Goal: Task Accomplishment & Management: Use online tool/utility

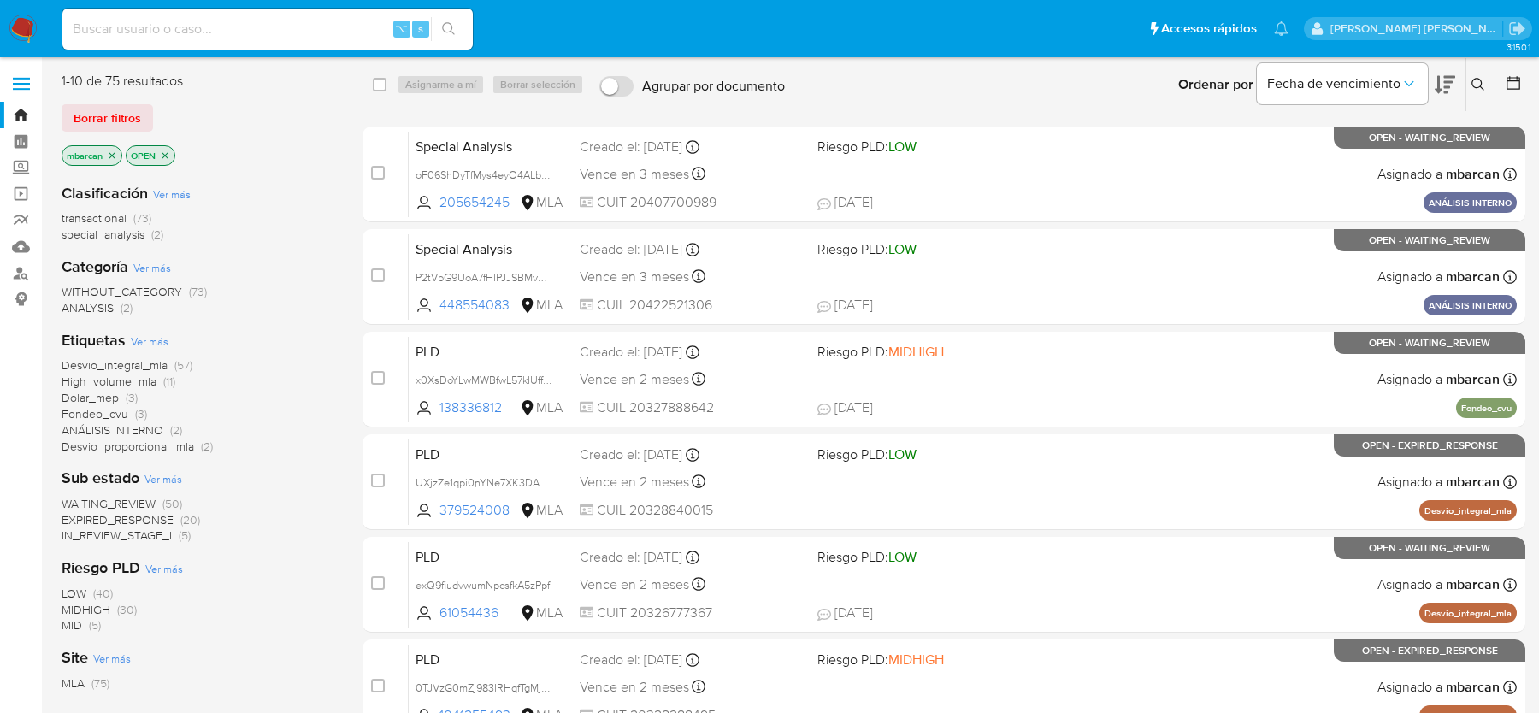
click at [167, 32] on input at bounding box center [267, 29] width 410 height 22
paste input "172990452"
type input "172990452"
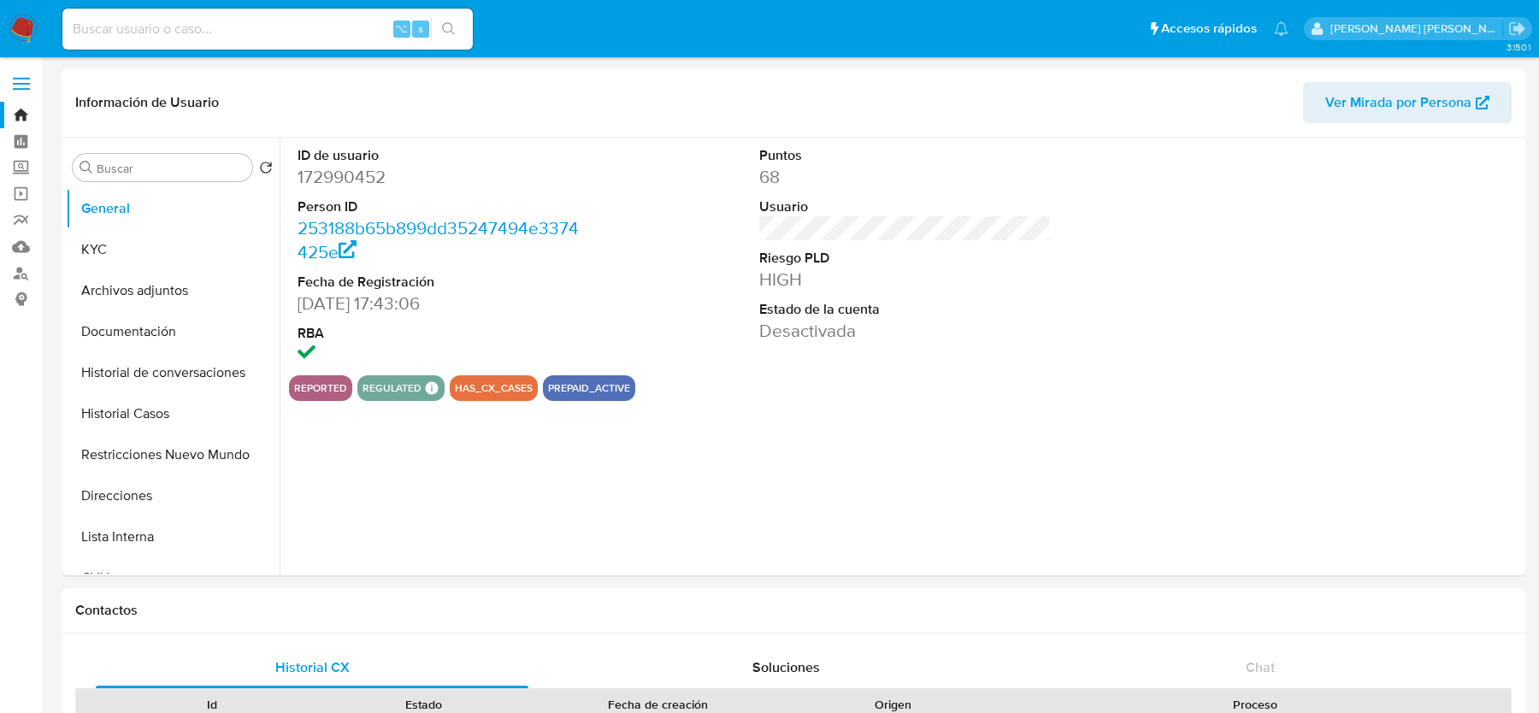
scroll to position [376, 0]
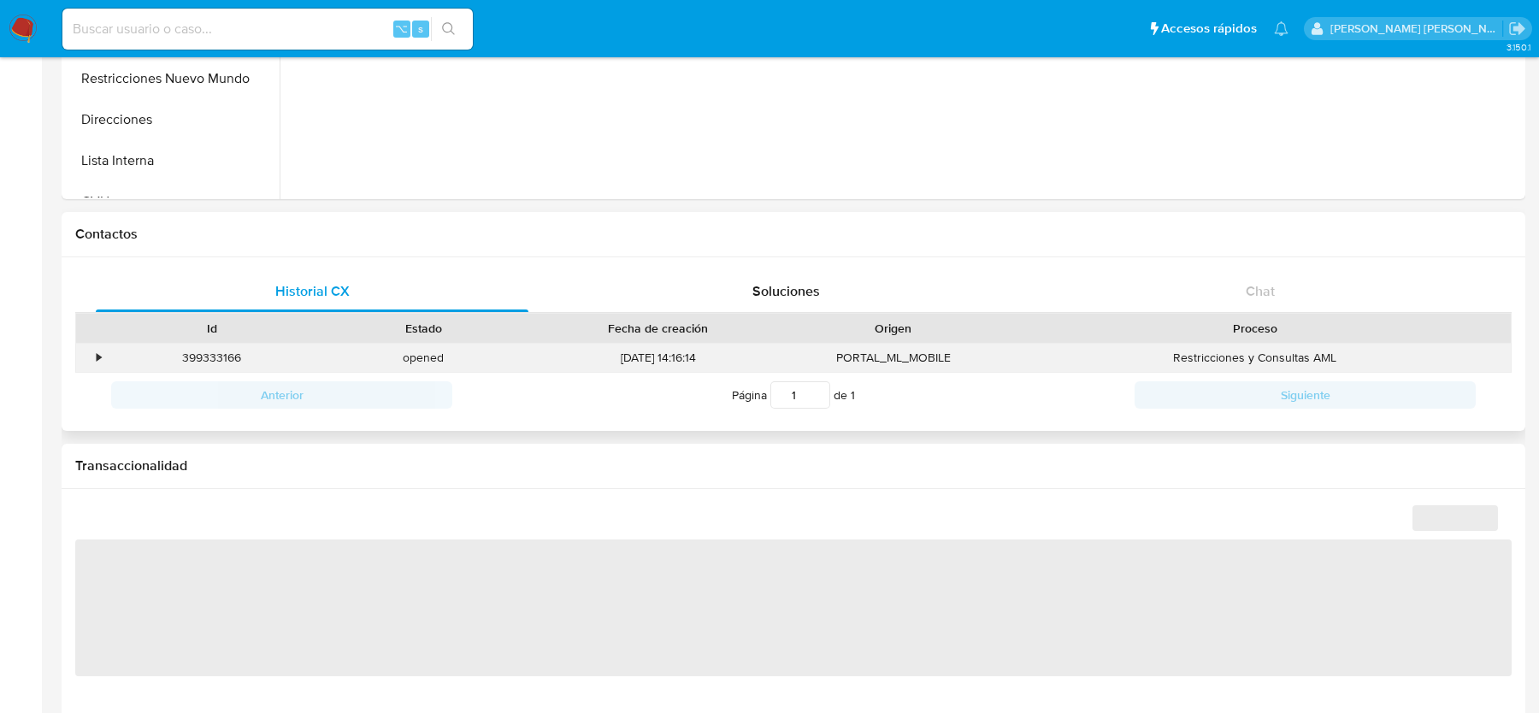
select select "10"
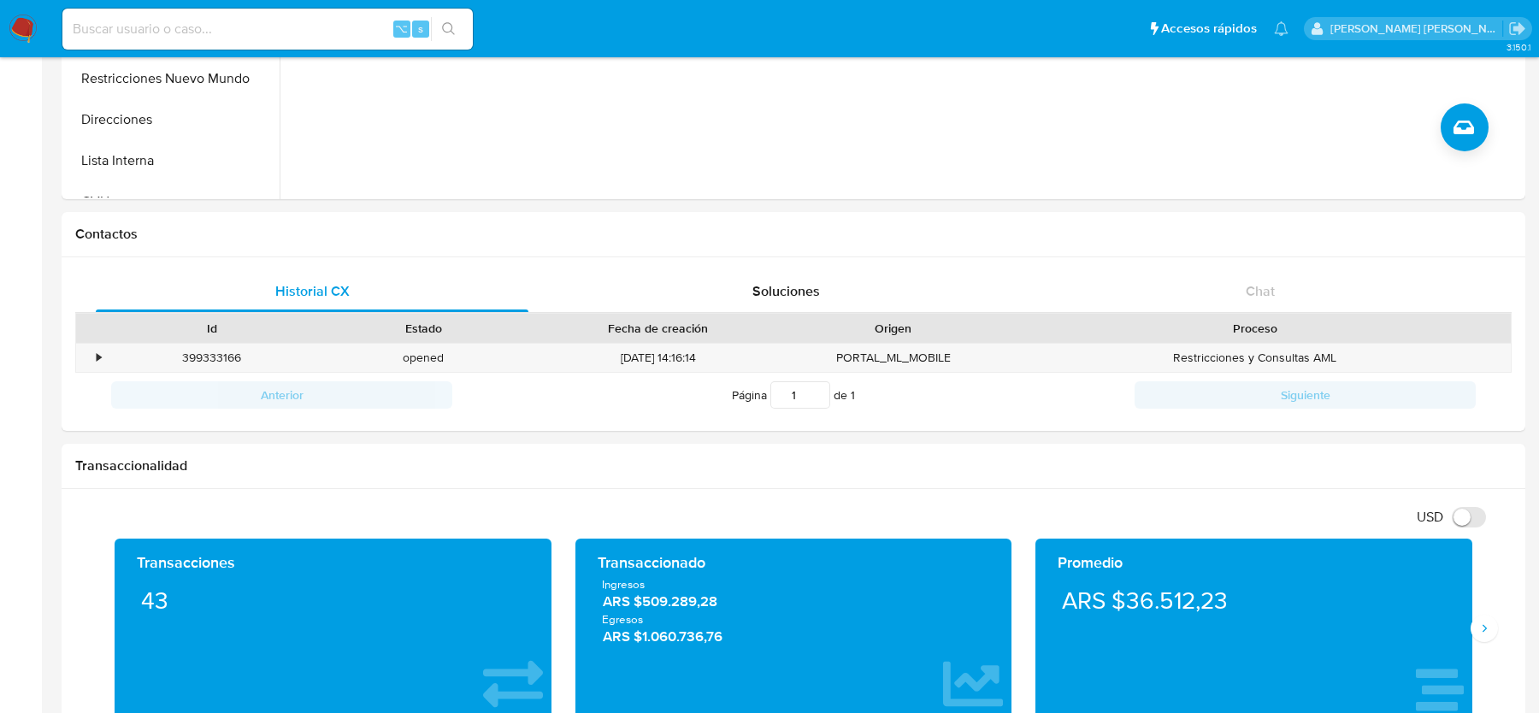
scroll to position [0, 0]
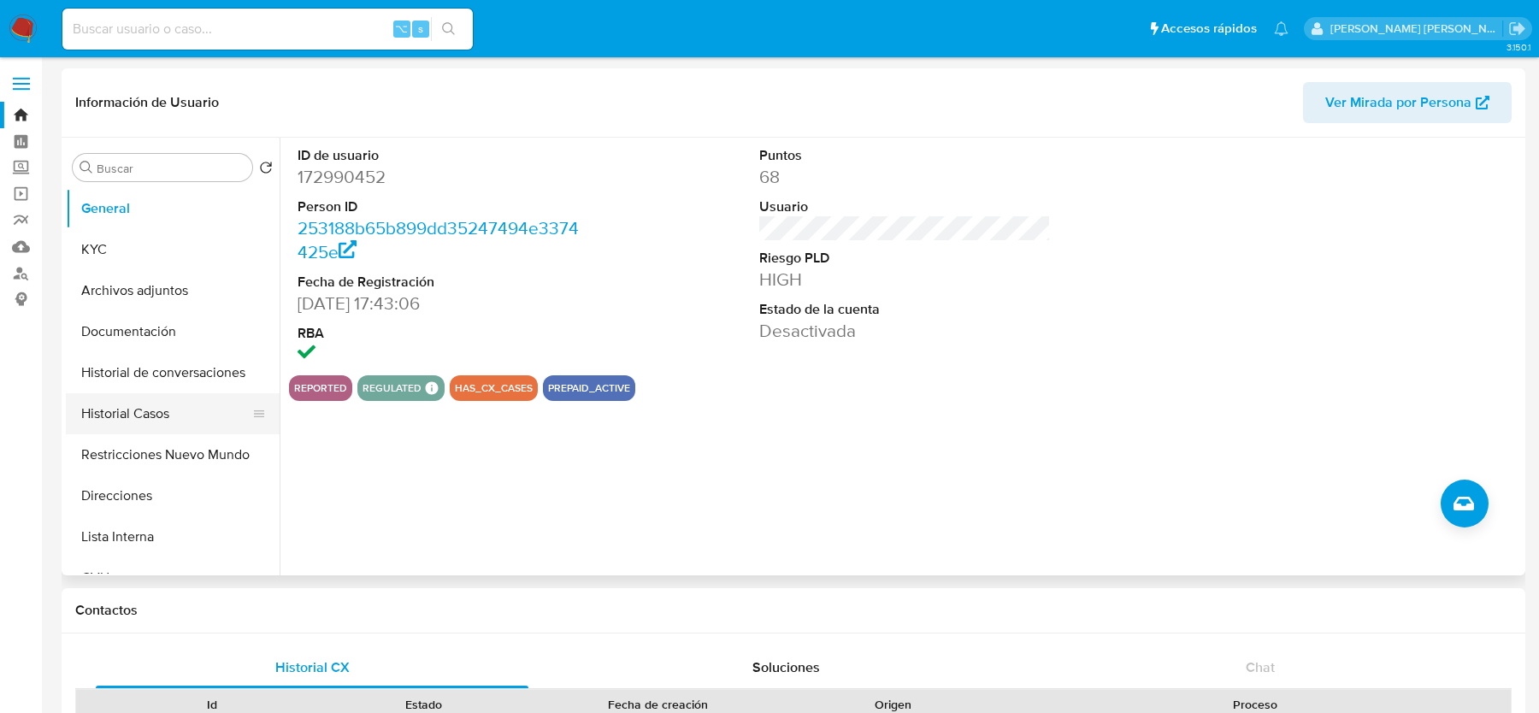
click at [117, 408] on button "Historial Casos" at bounding box center [166, 413] width 200 height 41
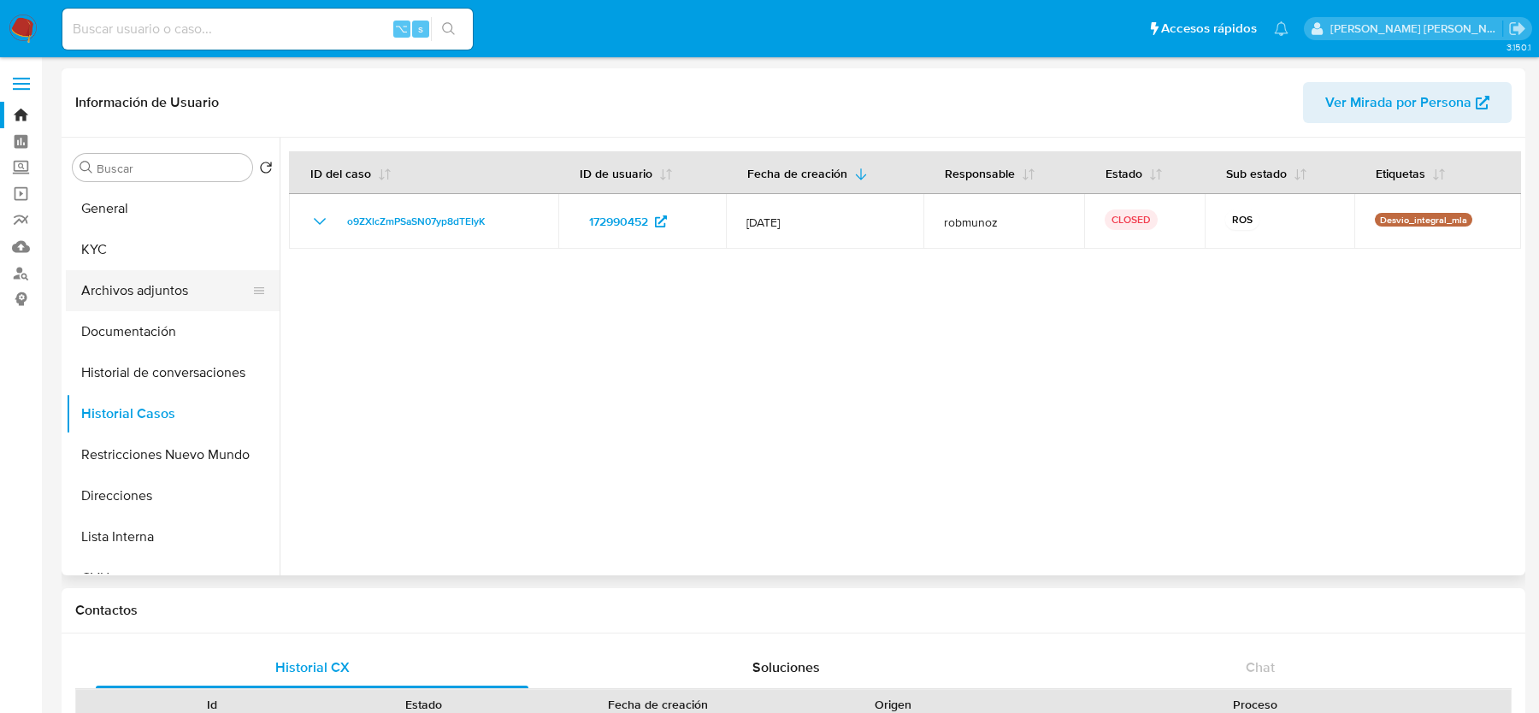
click at [127, 286] on button "Archivos adjuntos" at bounding box center [166, 290] width 200 height 41
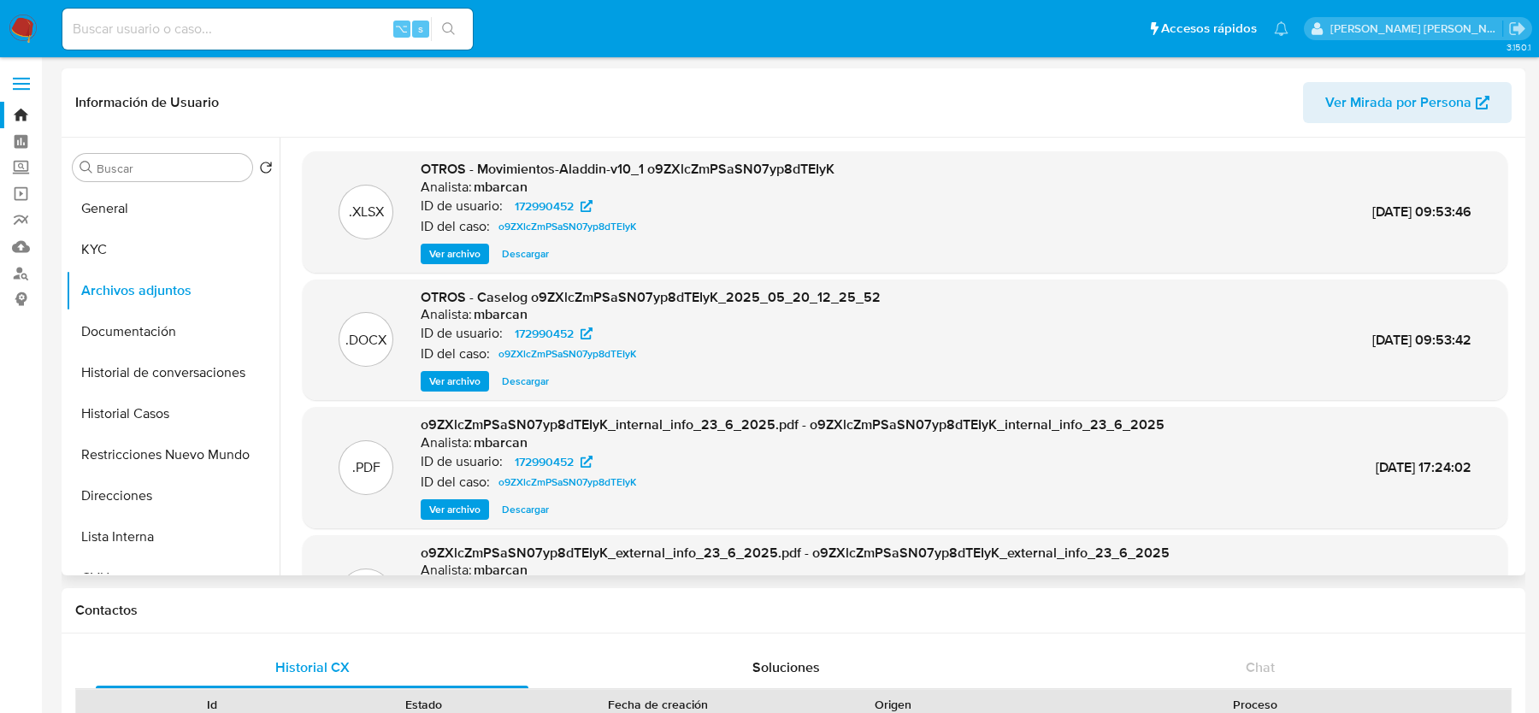
click at [467, 377] on span "Ver archivo" at bounding box center [454, 381] width 51 height 17
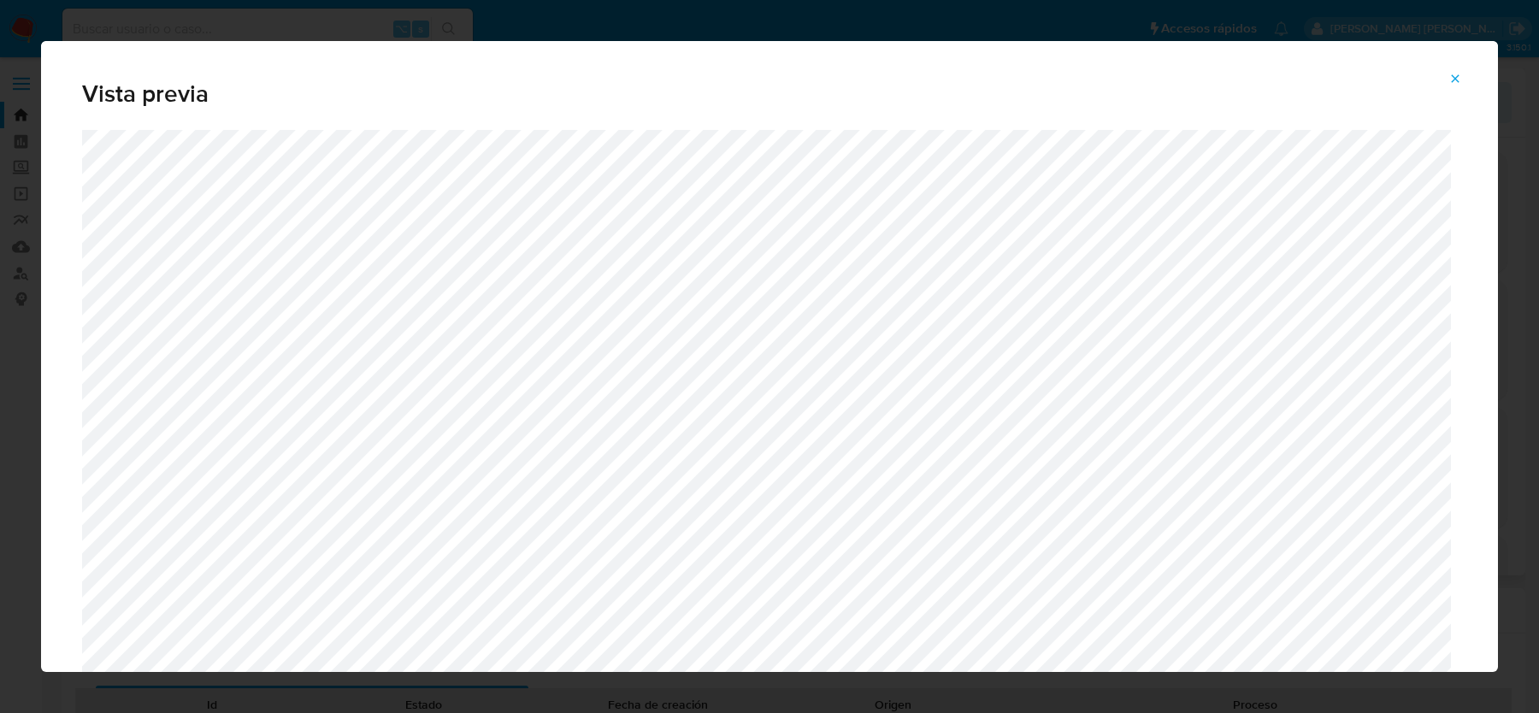
click at [1448, 80] on button "Attachment preview" at bounding box center [1456, 78] width 38 height 27
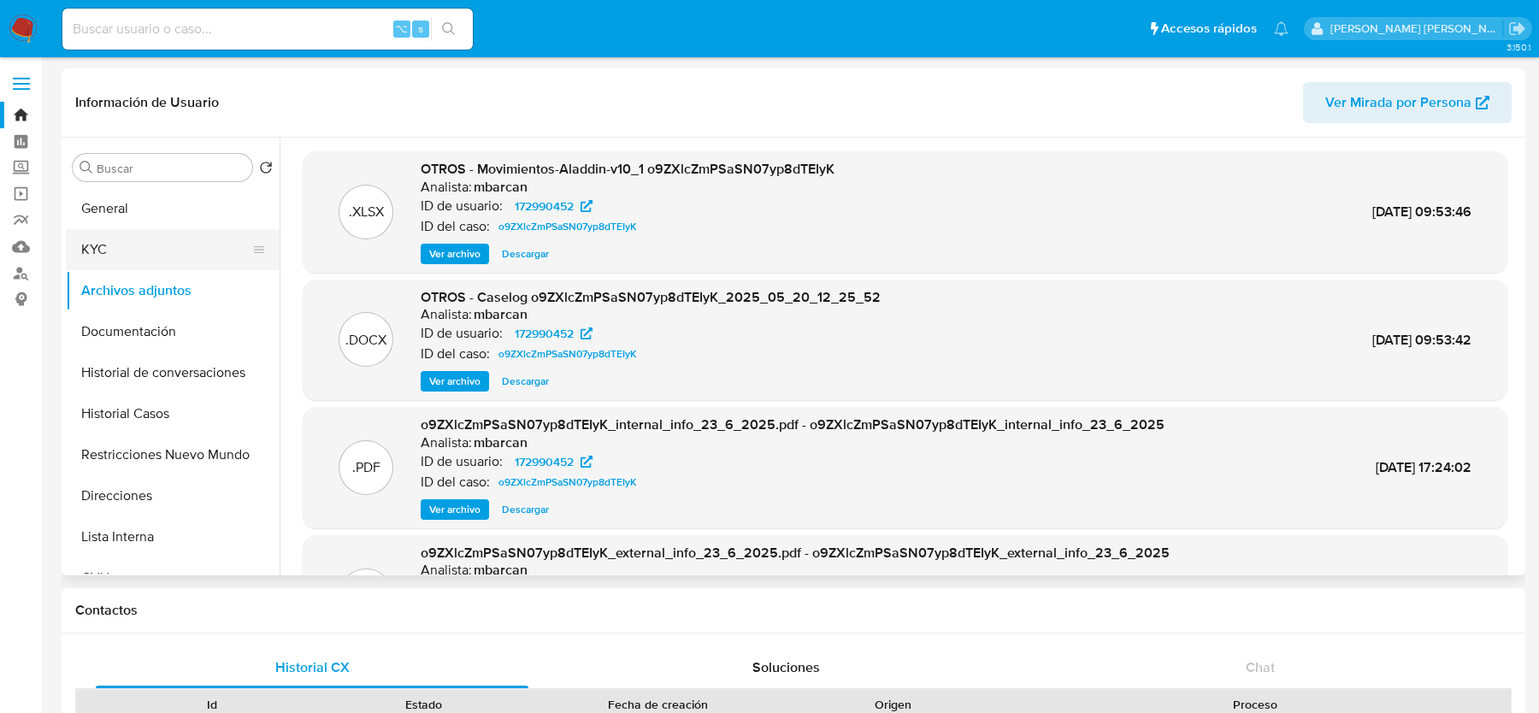
click at [106, 257] on button "KYC" at bounding box center [166, 249] width 200 height 41
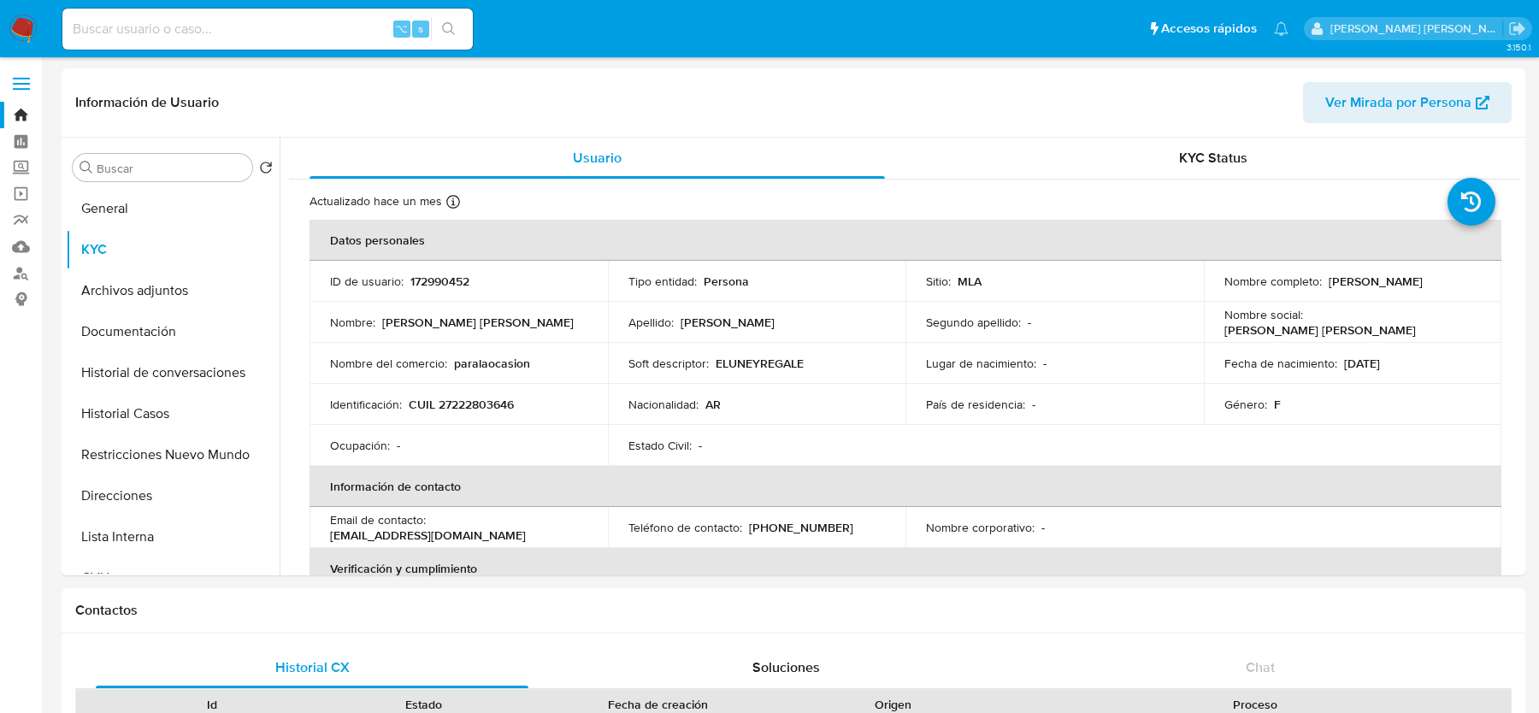
drag, startPoint x: 1324, startPoint y: 275, endPoint x: 1472, endPoint y: 275, distance: 147.9
click at [1472, 275] on div "Nombre completo : Silvina Haydee Bustos" at bounding box center [1353, 281] width 257 height 15
copy p "[PERSON_NAME]"
click at [443, 407] on p "CUIL 27222803646" at bounding box center [461, 404] width 105 height 15
drag, startPoint x: 409, startPoint y: 406, endPoint x: 540, endPoint y: 405, distance: 131.7
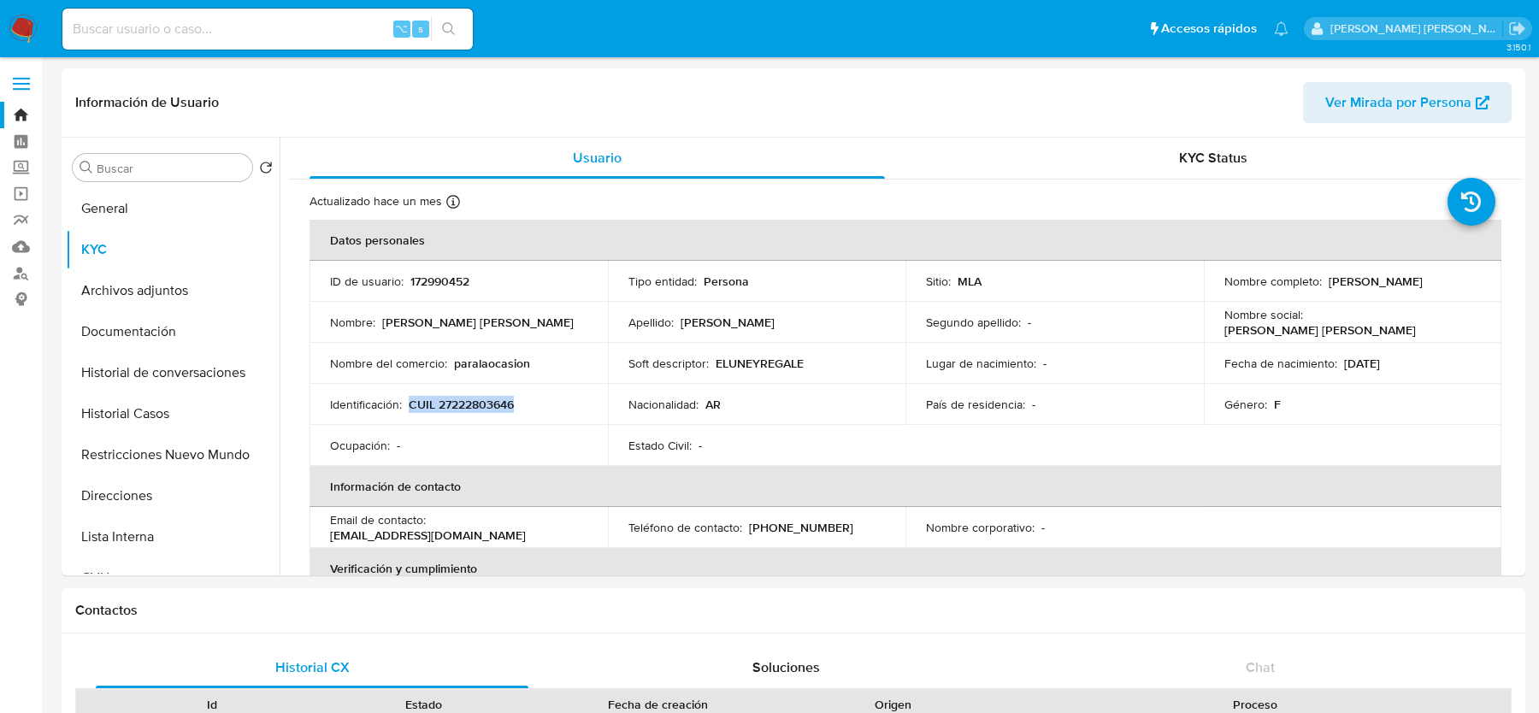
click at [540, 405] on div "Identificación : CUIL 27222803646" at bounding box center [458, 404] width 257 height 15
copy p "CUIL 27222803646"
click at [112, 303] on button "Archivos adjuntos" at bounding box center [166, 290] width 200 height 41
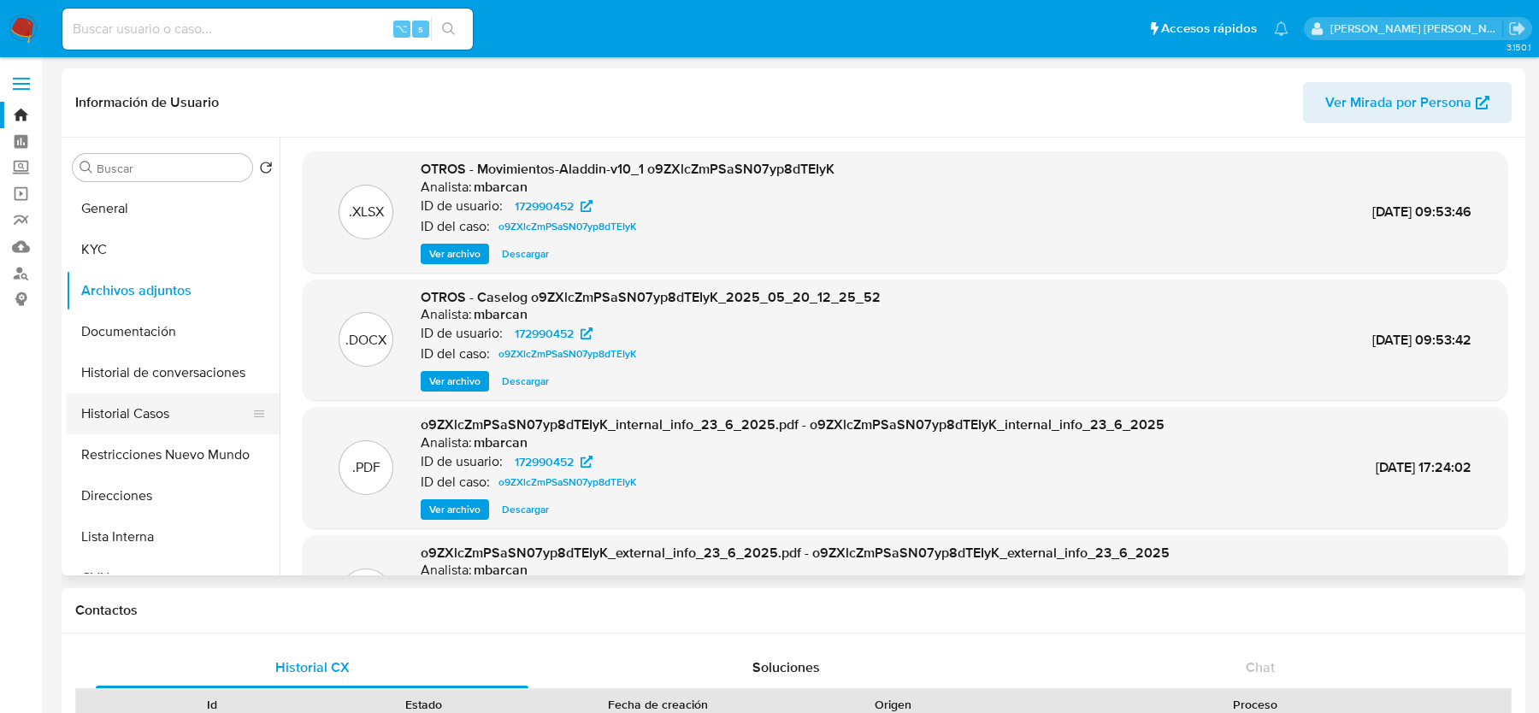
click at [149, 412] on button "Historial Casos" at bounding box center [166, 413] width 200 height 41
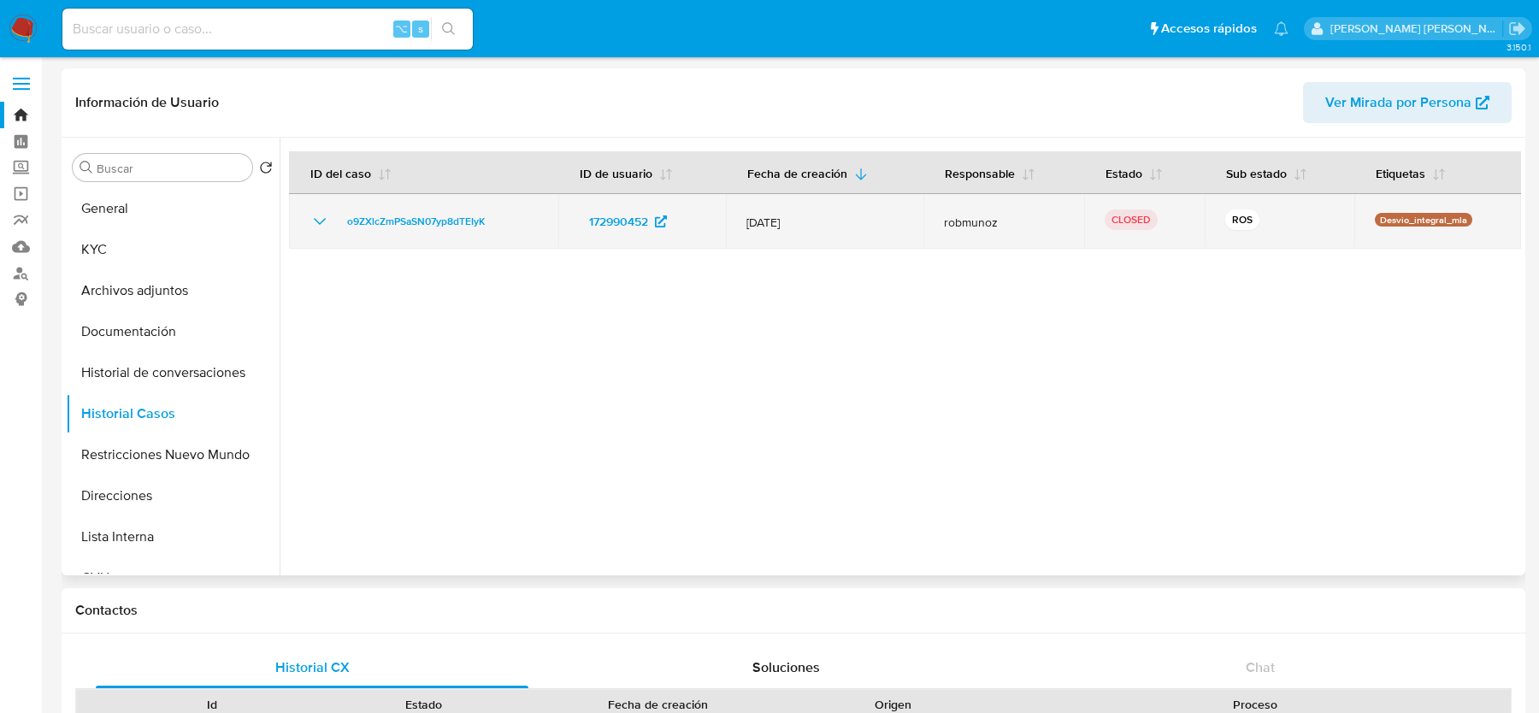
click at [504, 221] on div "o9ZXlcZmPSaSN07yp8dTEIyK" at bounding box center [424, 221] width 228 height 21
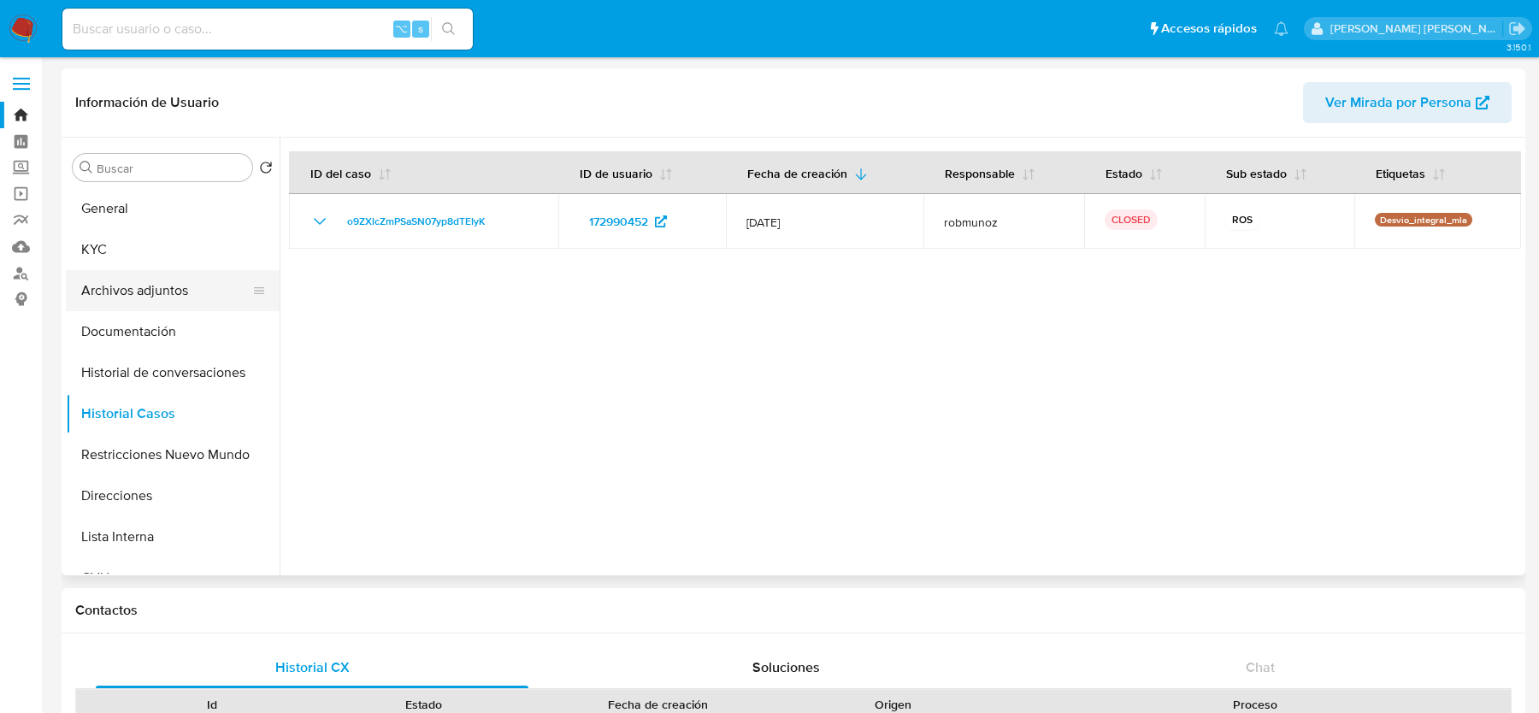
click at [151, 289] on button "Archivos adjuntos" at bounding box center [166, 290] width 200 height 41
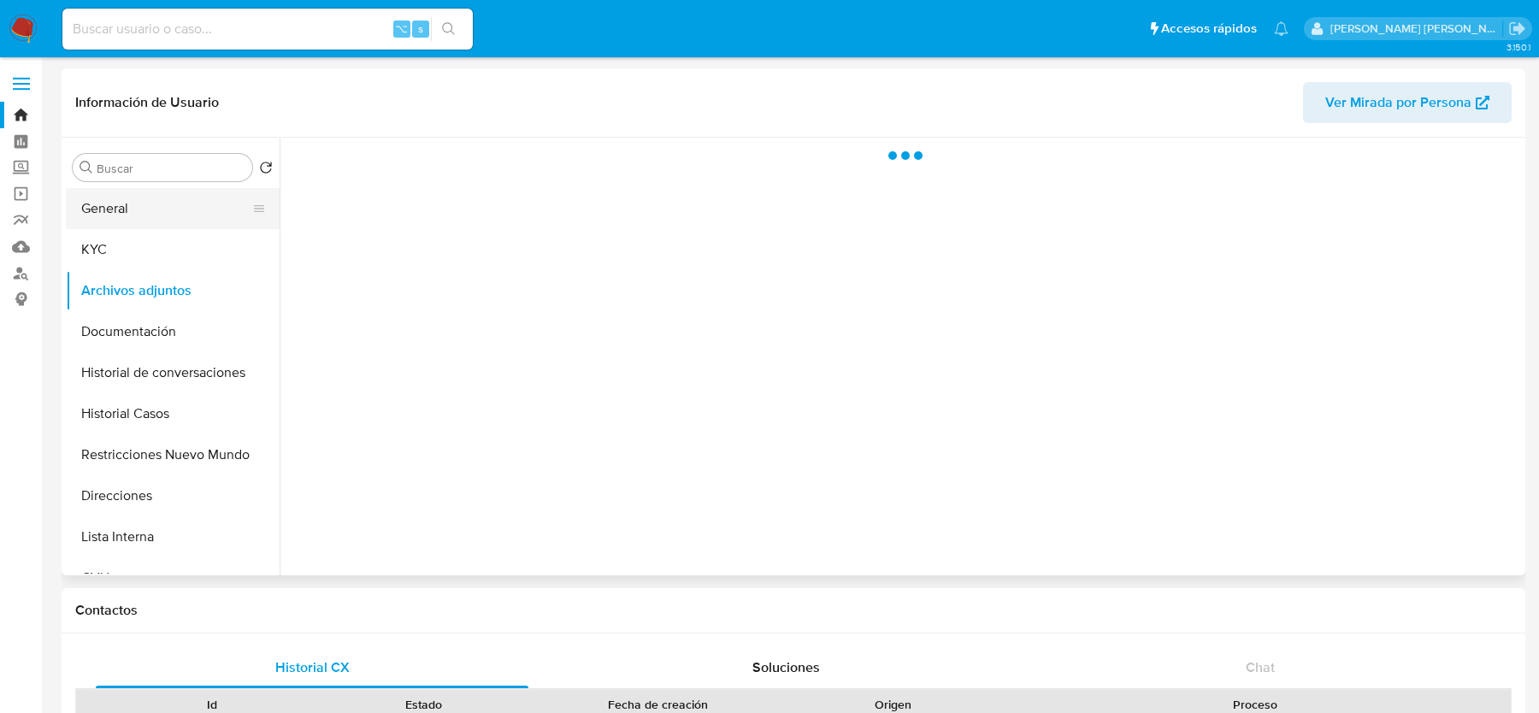
click at [146, 215] on button "General" at bounding box center [166, 208] width 200 height 41
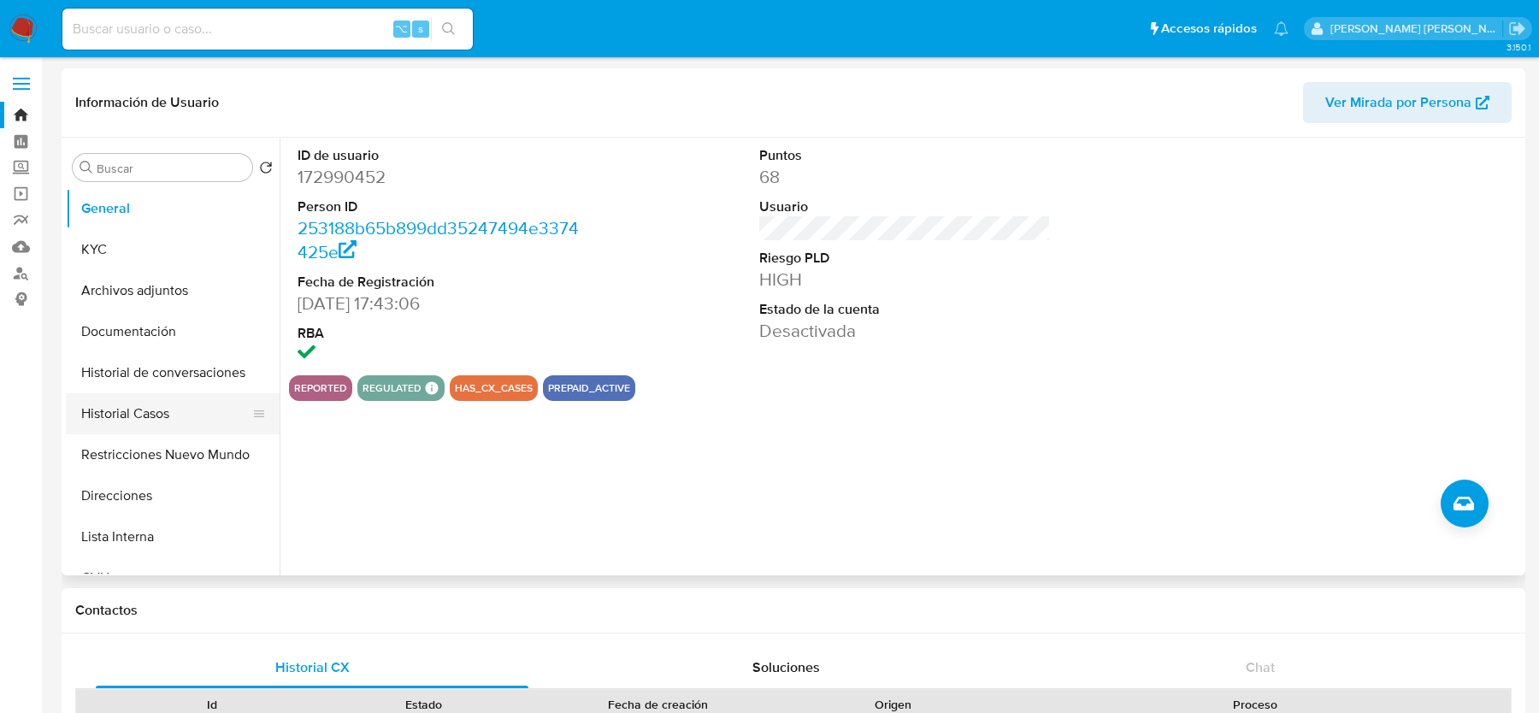
click at [134, 408] on button "Historial Casos" at bounding box center [166, 413] width 200 height 41
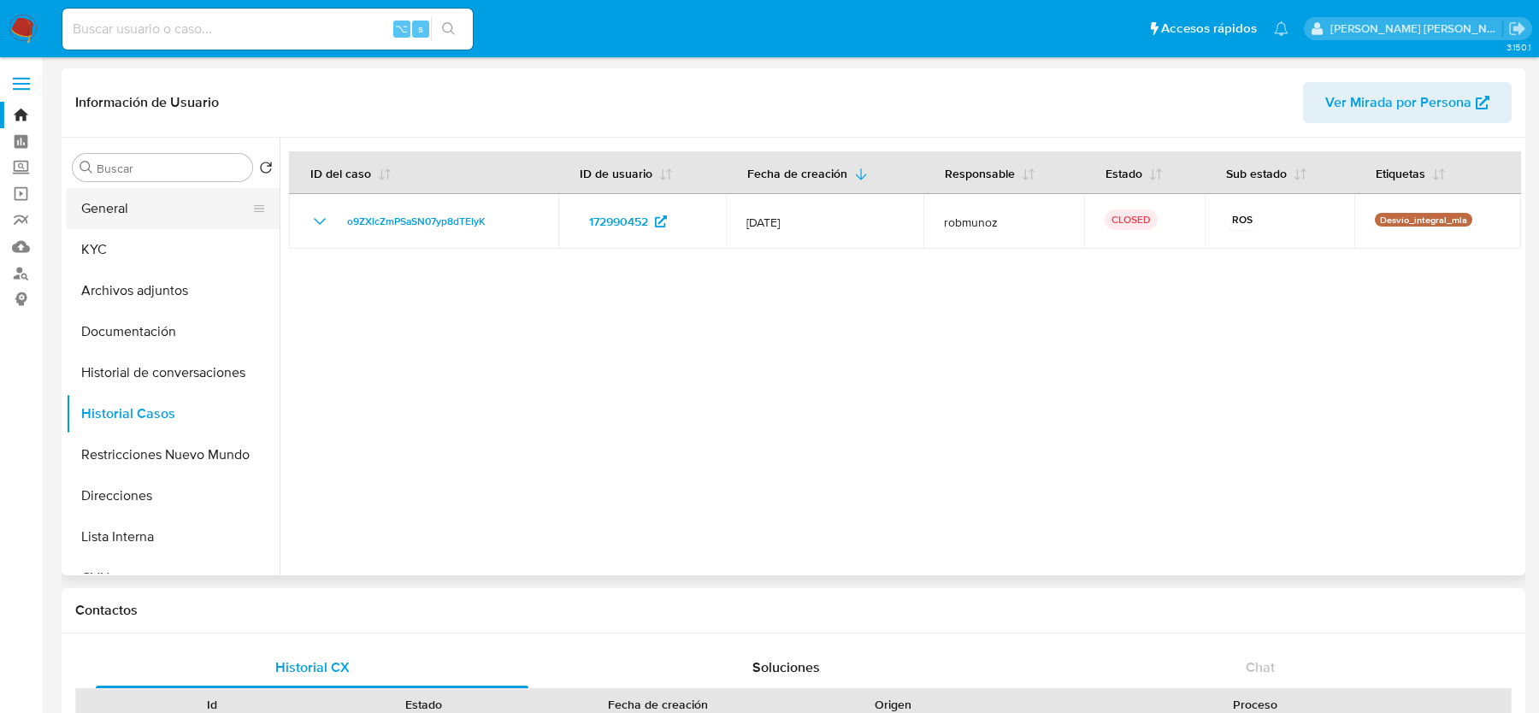
click at [102, 207] on button "General" at bounding box center [166, 208] width 200 height 41
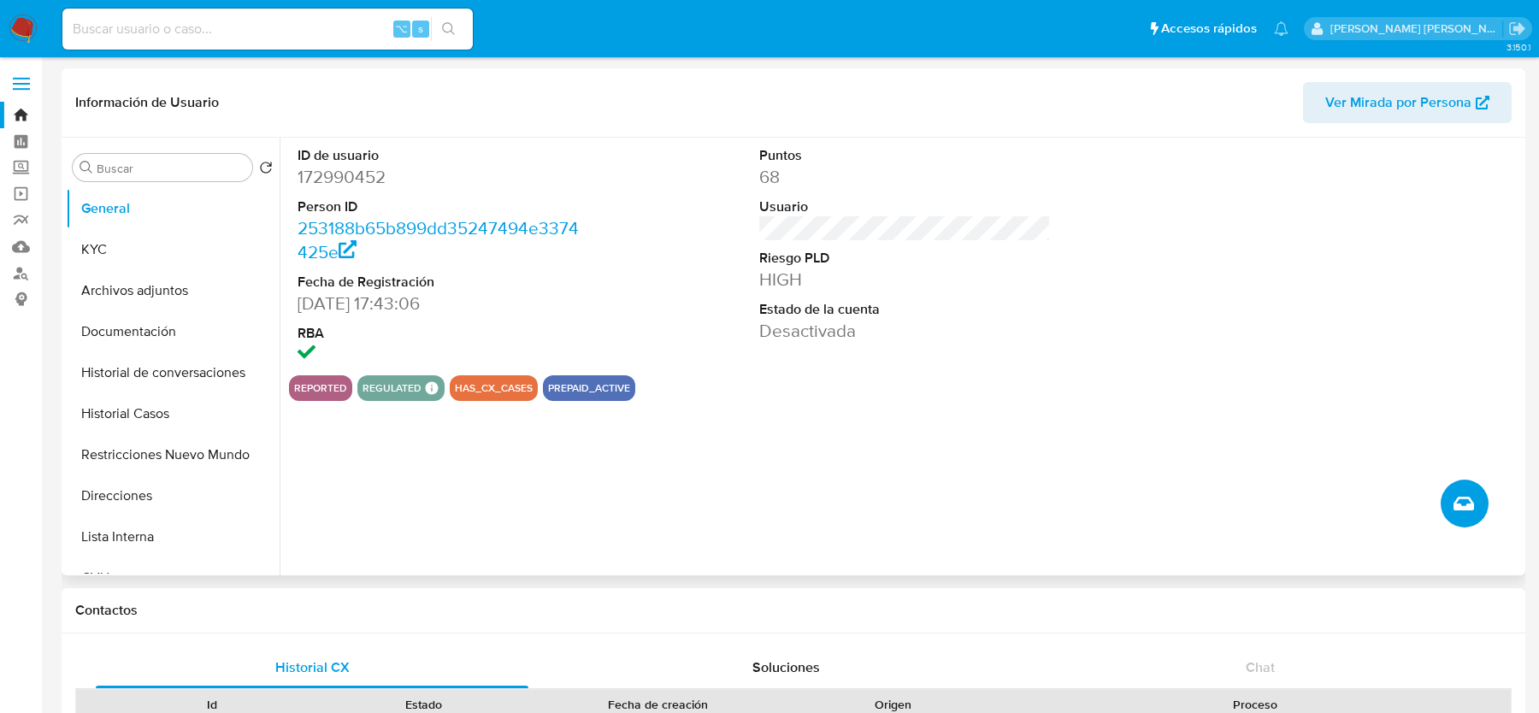
click at [1457, 516] on button "Crear caso manual" at bounding box center [1465, 504] width 48 height 48
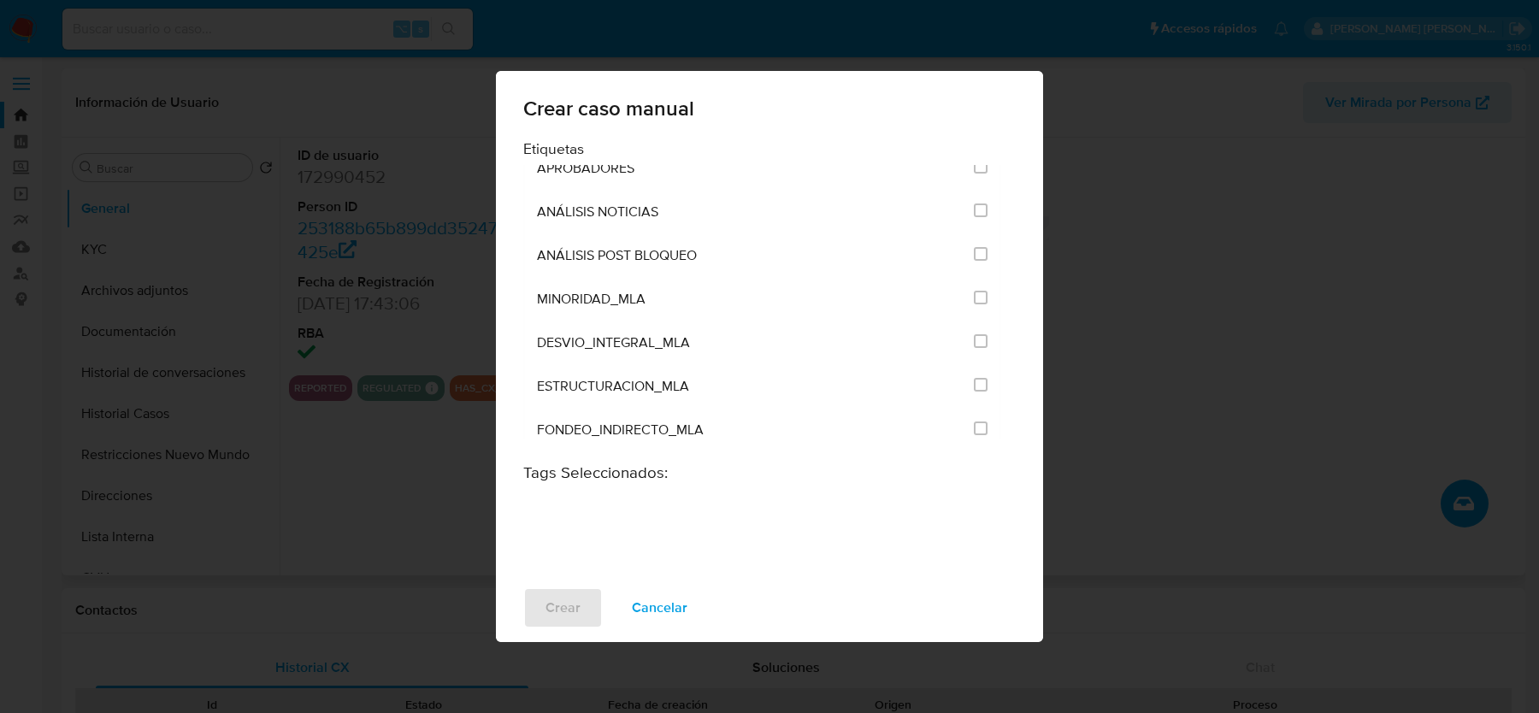
scroll to position [3465, 0]
click at [977, 246] on input "3249" at bounding box center [981, 253] width 14 height 14
checkbox input "true"
click at [550, 609] on span "Crear" at bounding box center [563, 608] width 35 height 38
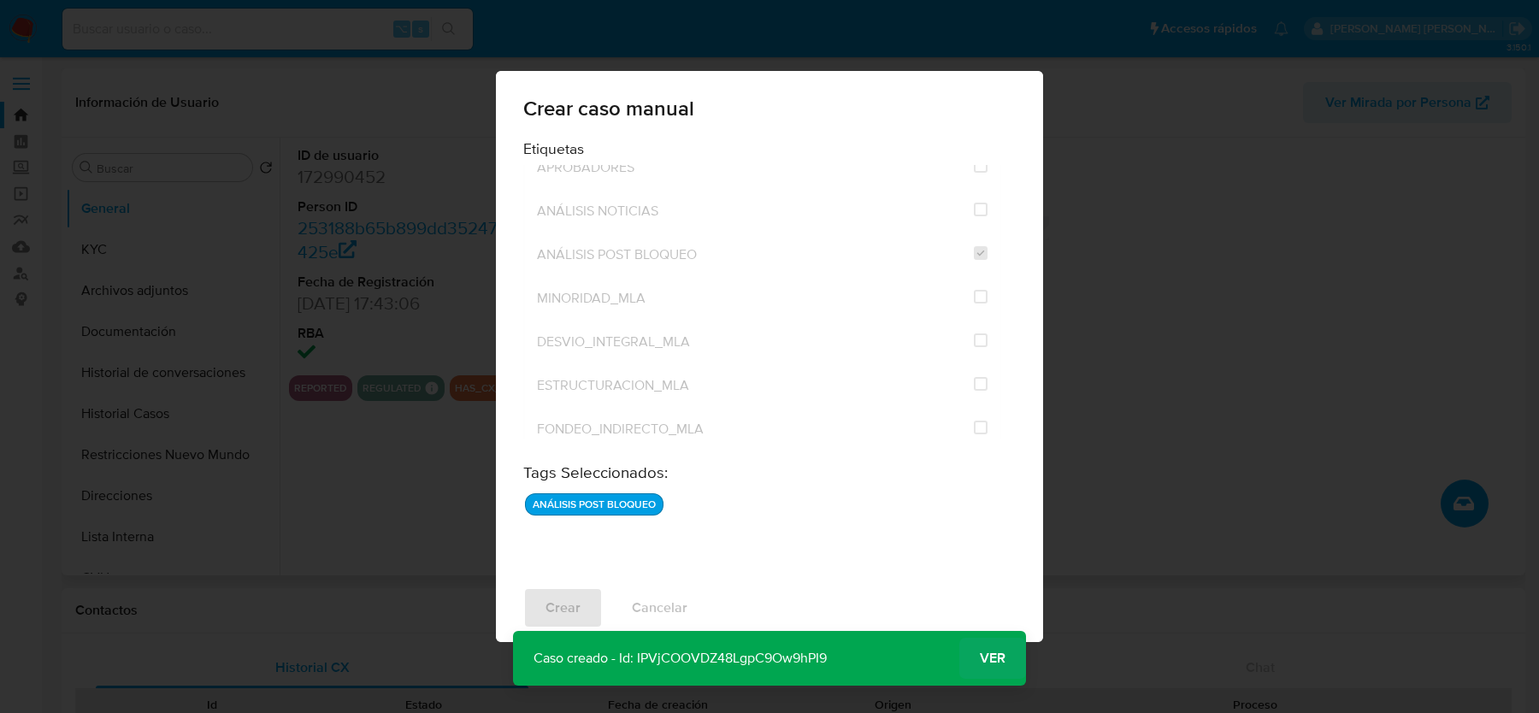
click at [996, 658] on span "Ver" at bounding box center [993, 658] width 26 height 0
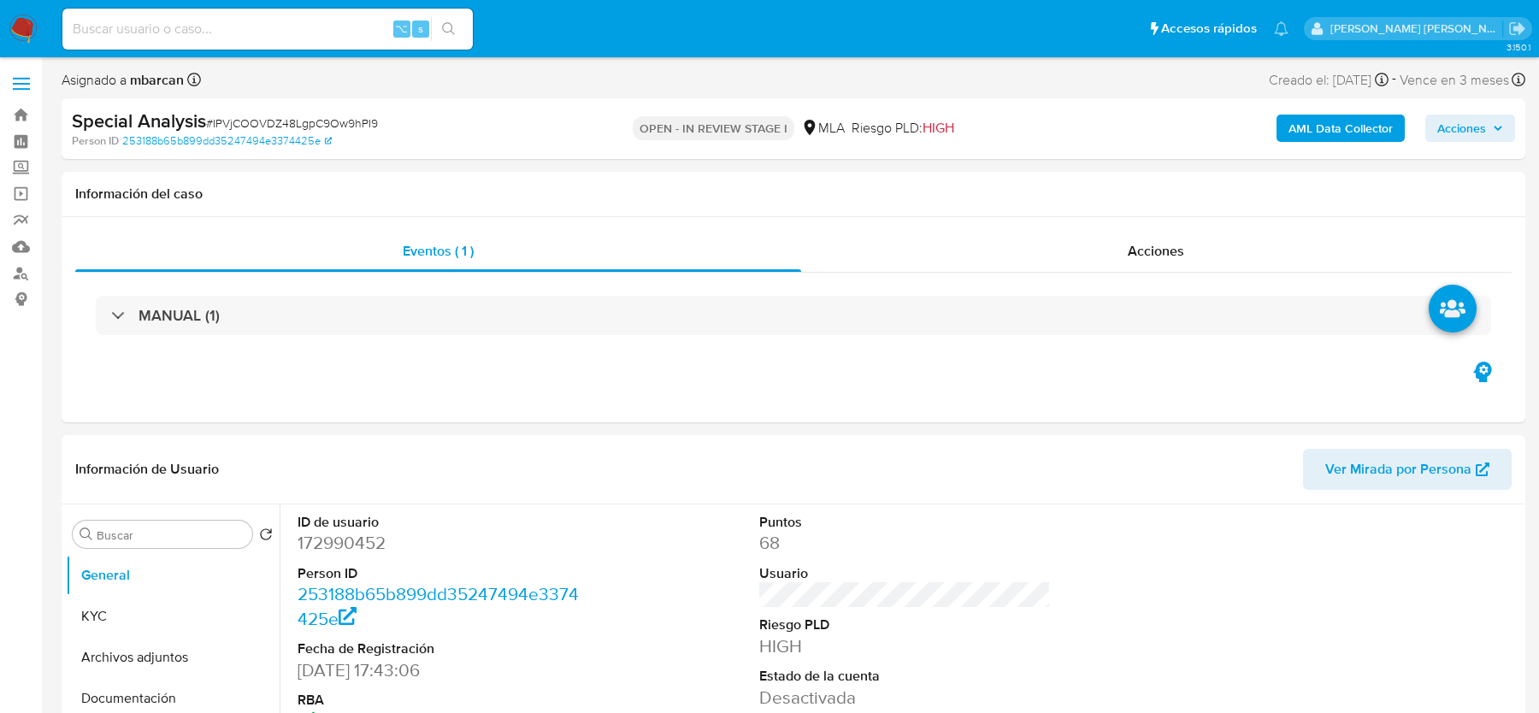
select select "10"
click at [170, 660] on button "Archivos adjuntos" at bounding box center [166, 657] width 200 height 41
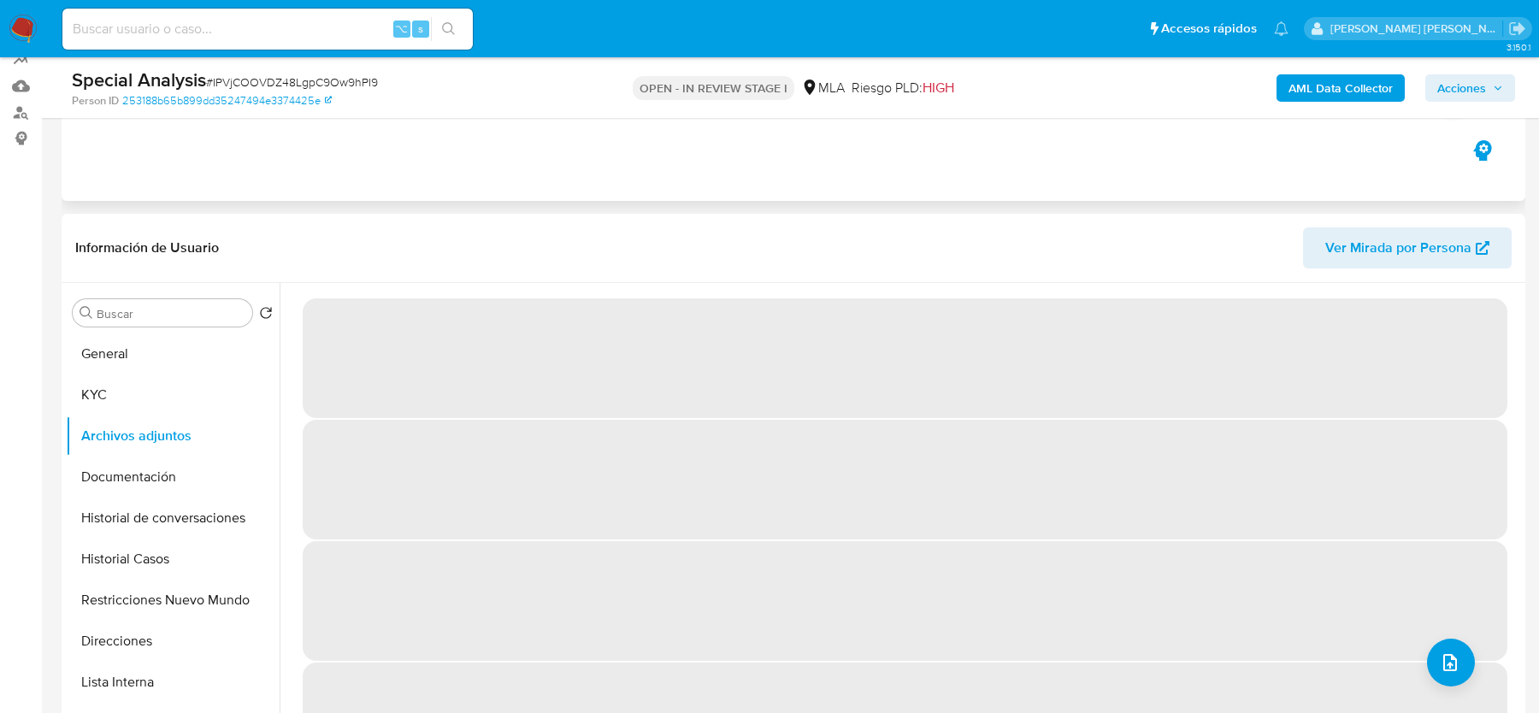
scroll to position [177, 0]
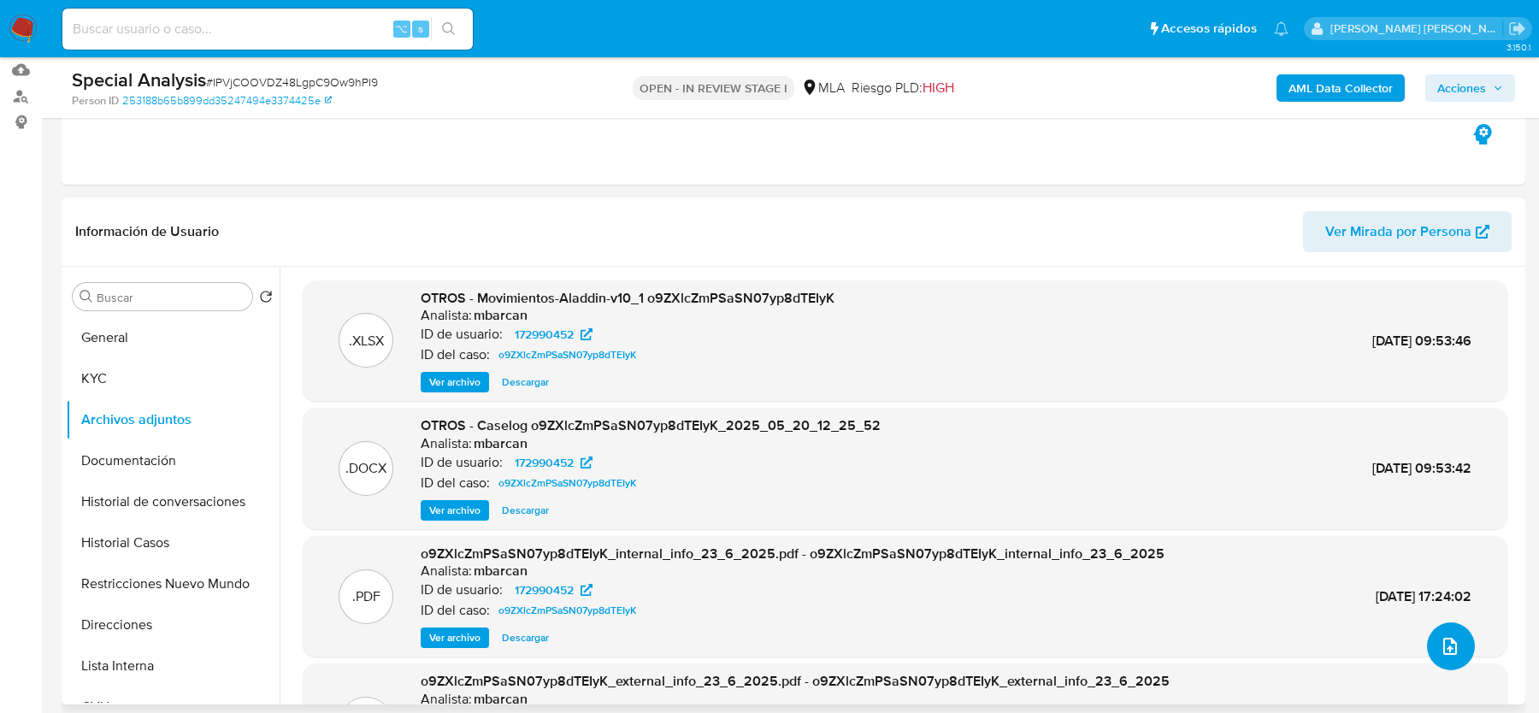
click at [1452, 633] on button "upload-file" at bounding box center [1451, 647] width 48 height 48
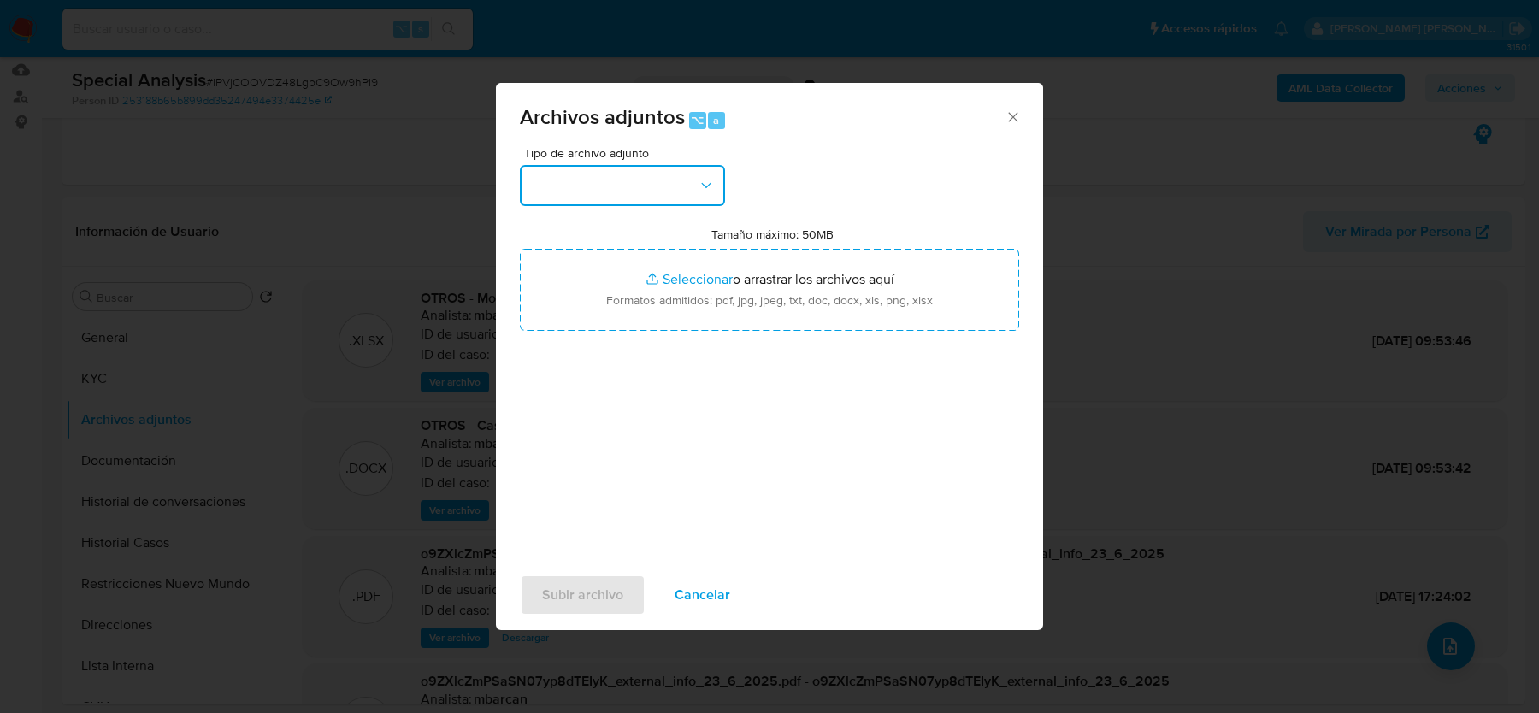
click at [674, 198] on button "button" at bounding box center [622, 185] width 205 height 41
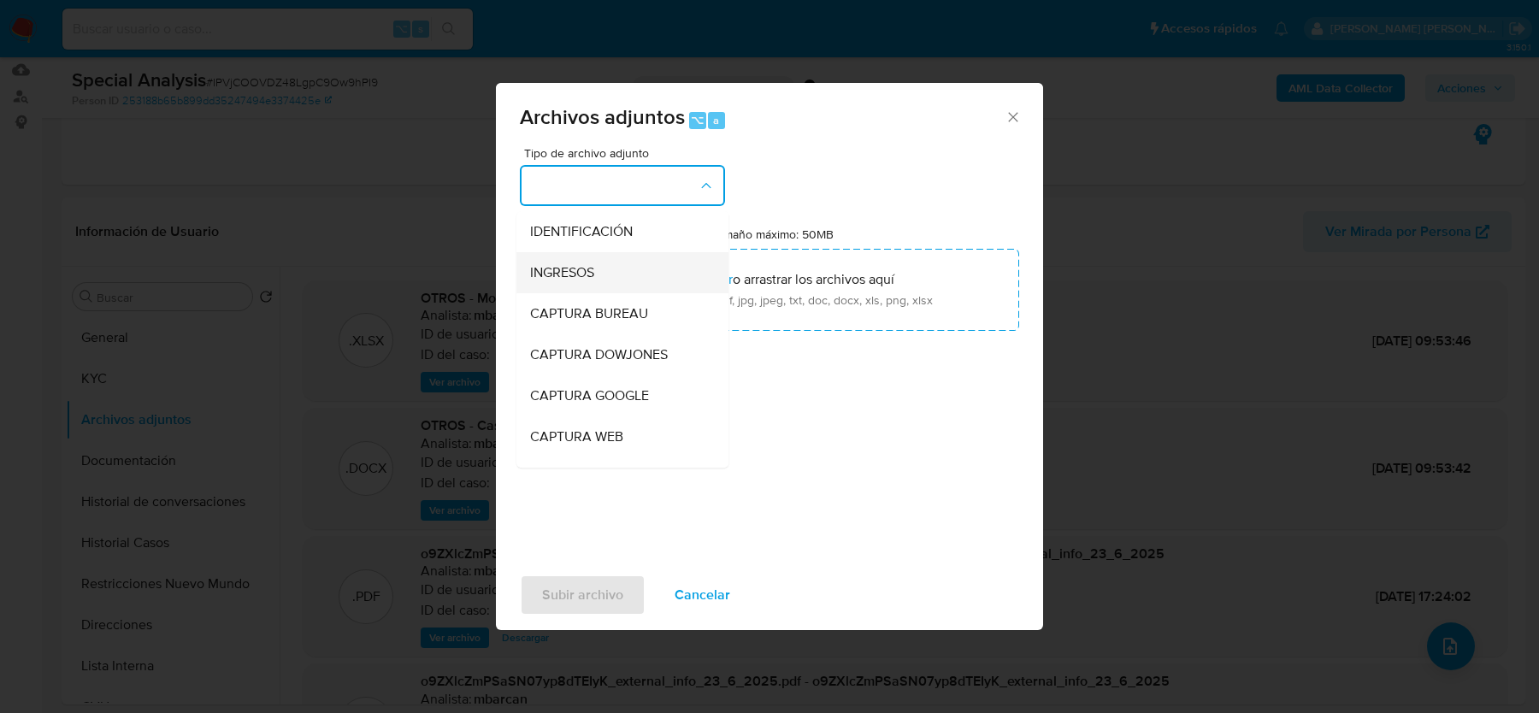
click at [629, 266] on div "INGRESOS" at bounding box center [617, 272] width 174 height 41
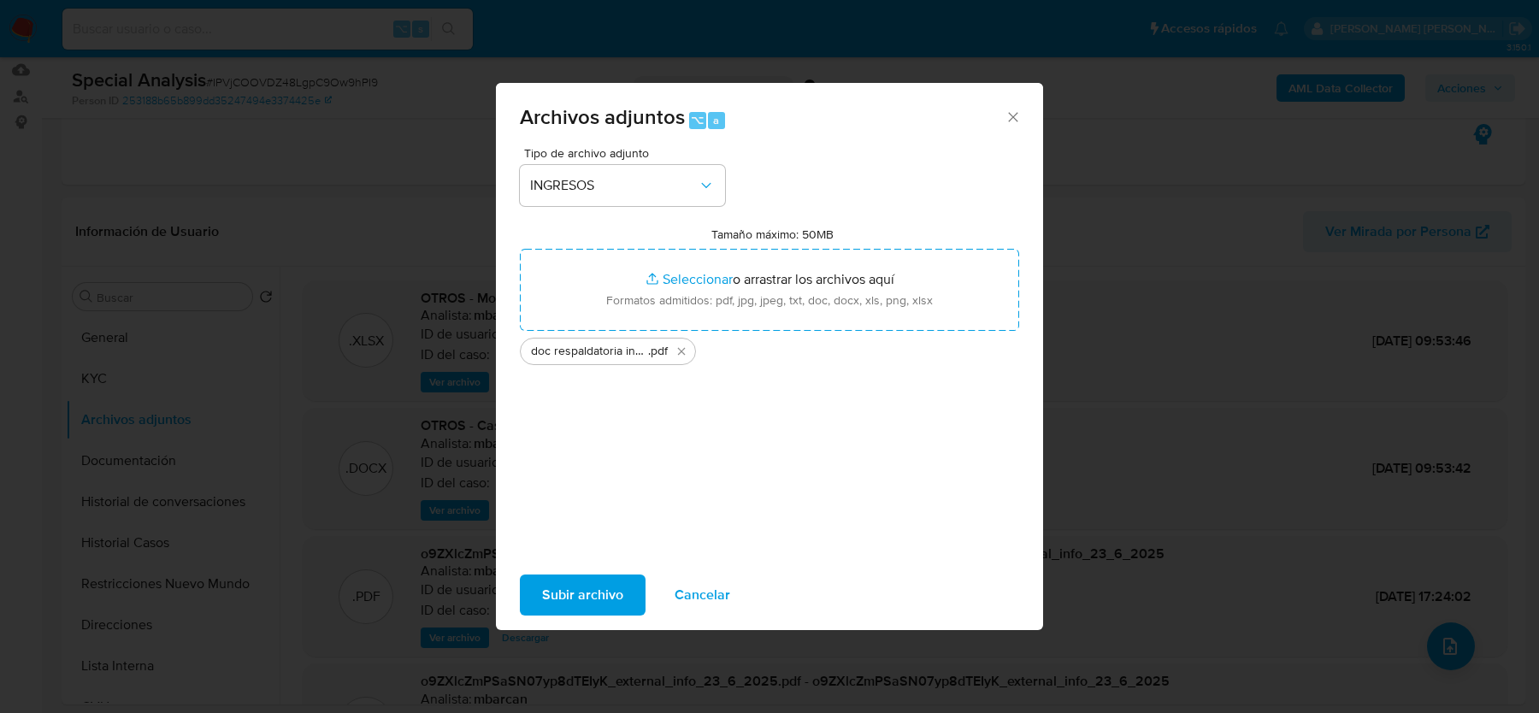
click at [566, 594] on span "Subir archivo" at bounding box center [582, 595] width 81 height 38
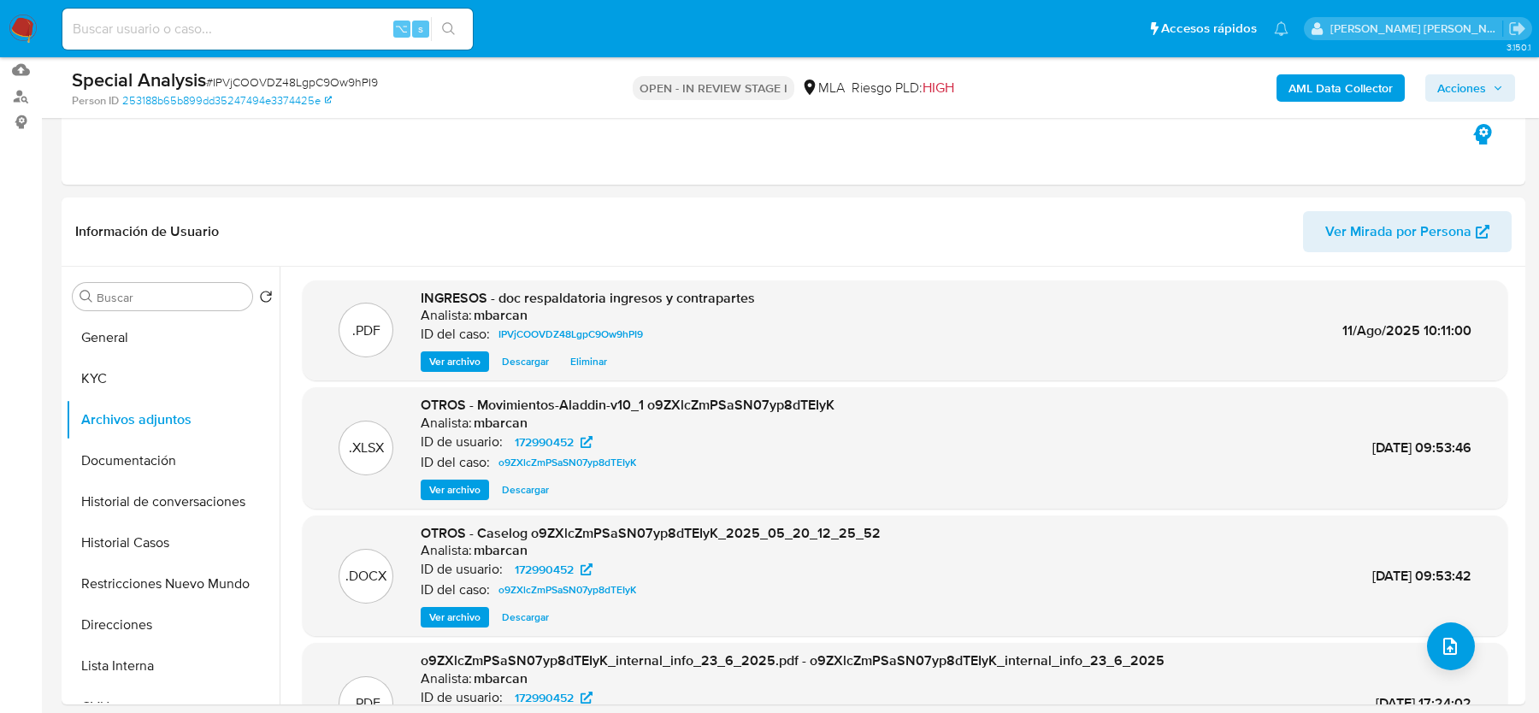
click at [138, 541] on button "Historial Casos" at bounding box center [173, 542] width 214 height 41
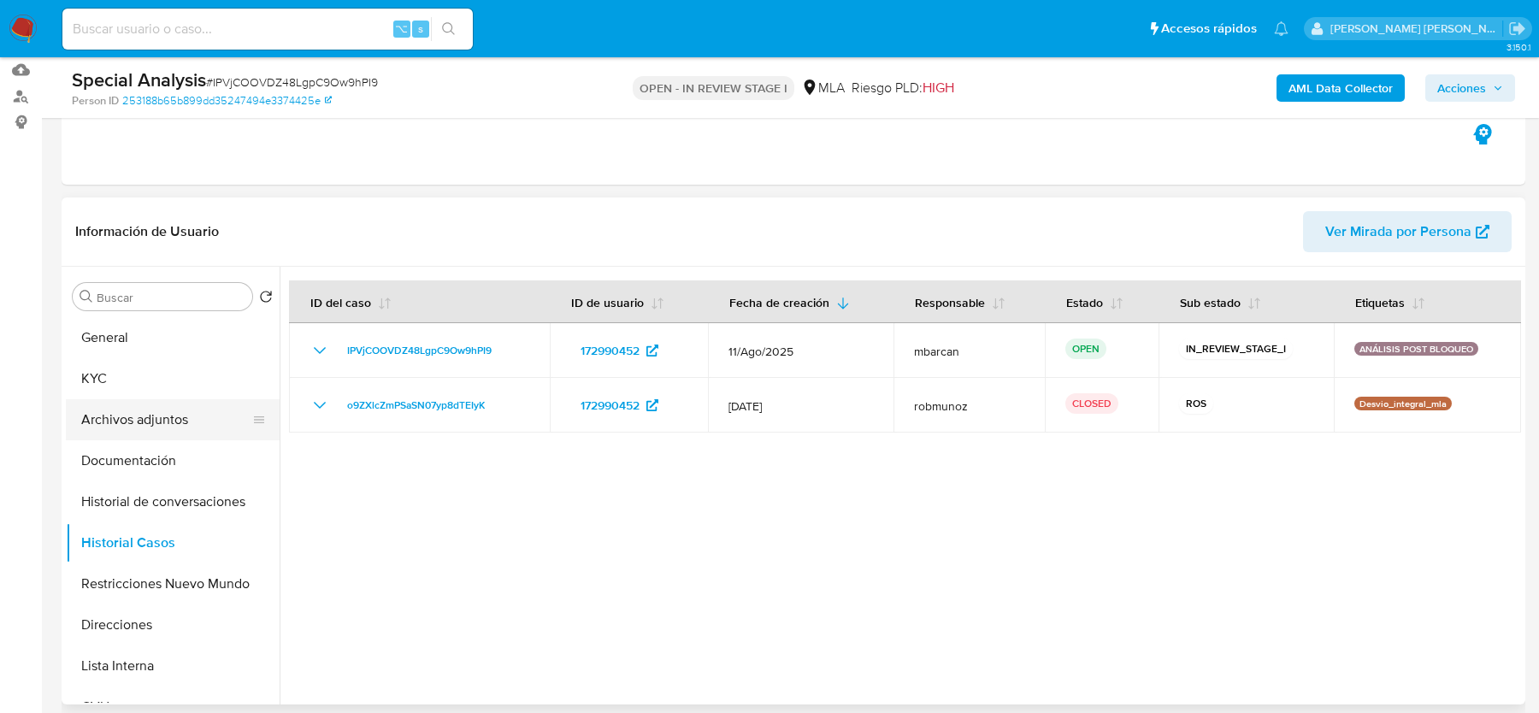
click at [120, 416] on button "Archivos adjuntos" at bounding box center [166, 419] width 200 height 41
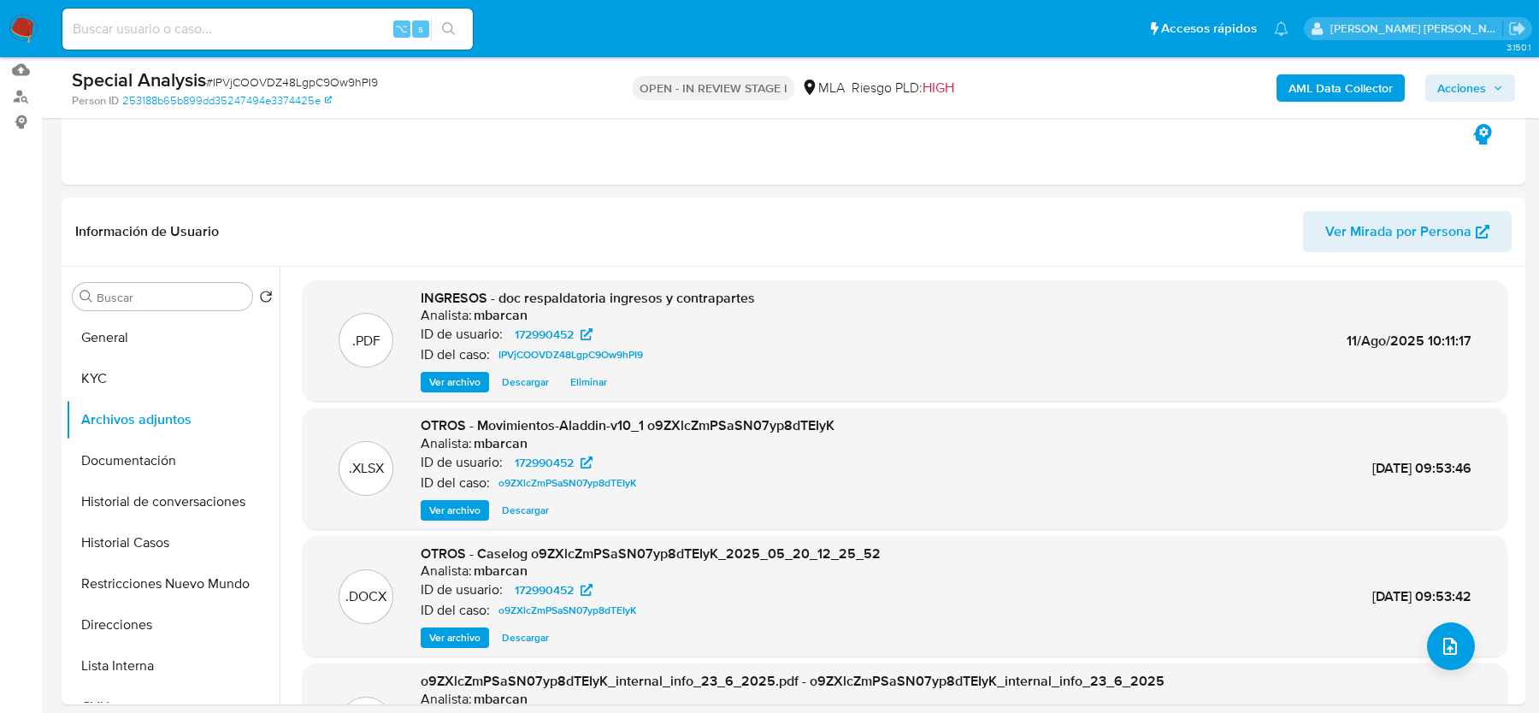
click at [1436, 78] on button "Acciones" at bounding box center [1471, 87] width 90 height 27
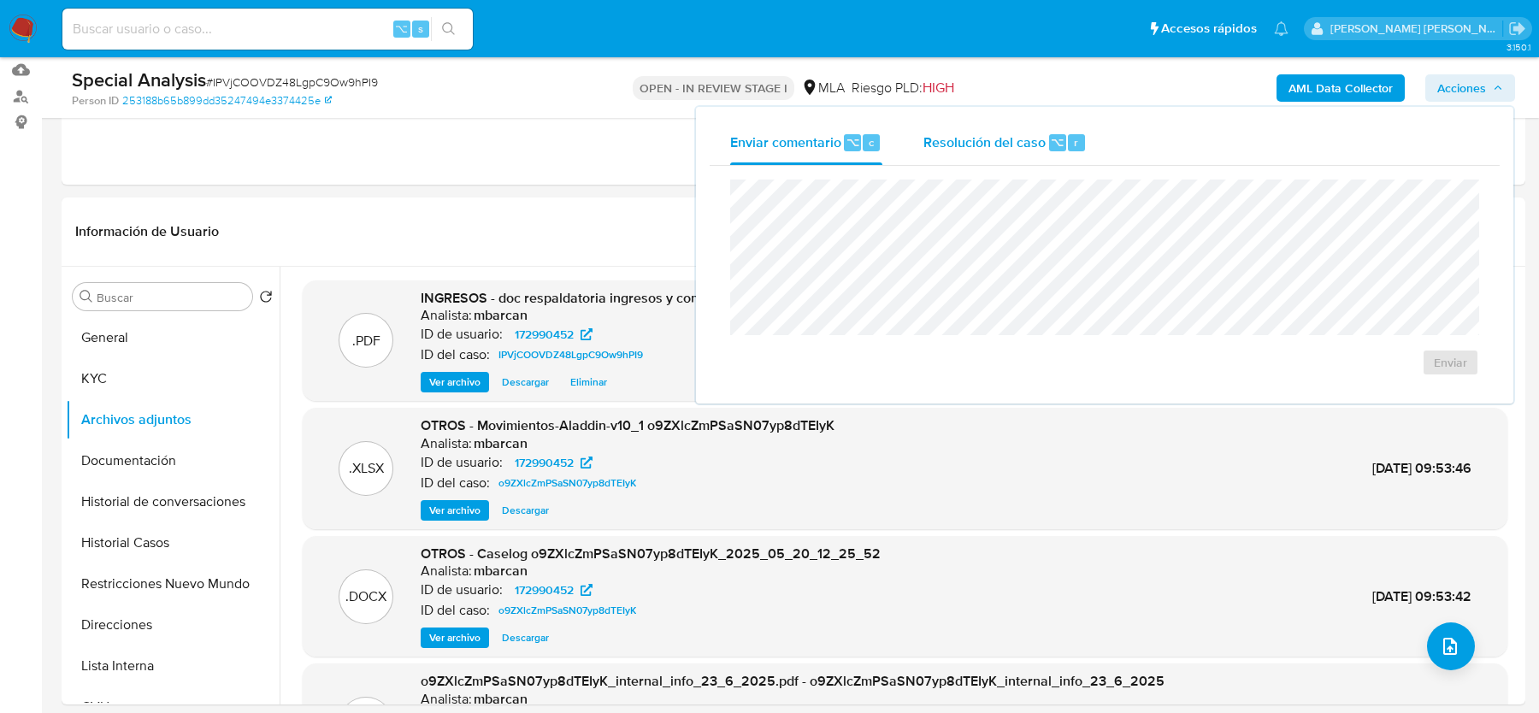
click at [936, 140] on span "Resolución del caso" at bounding box center [985, 142] width 122 height 20
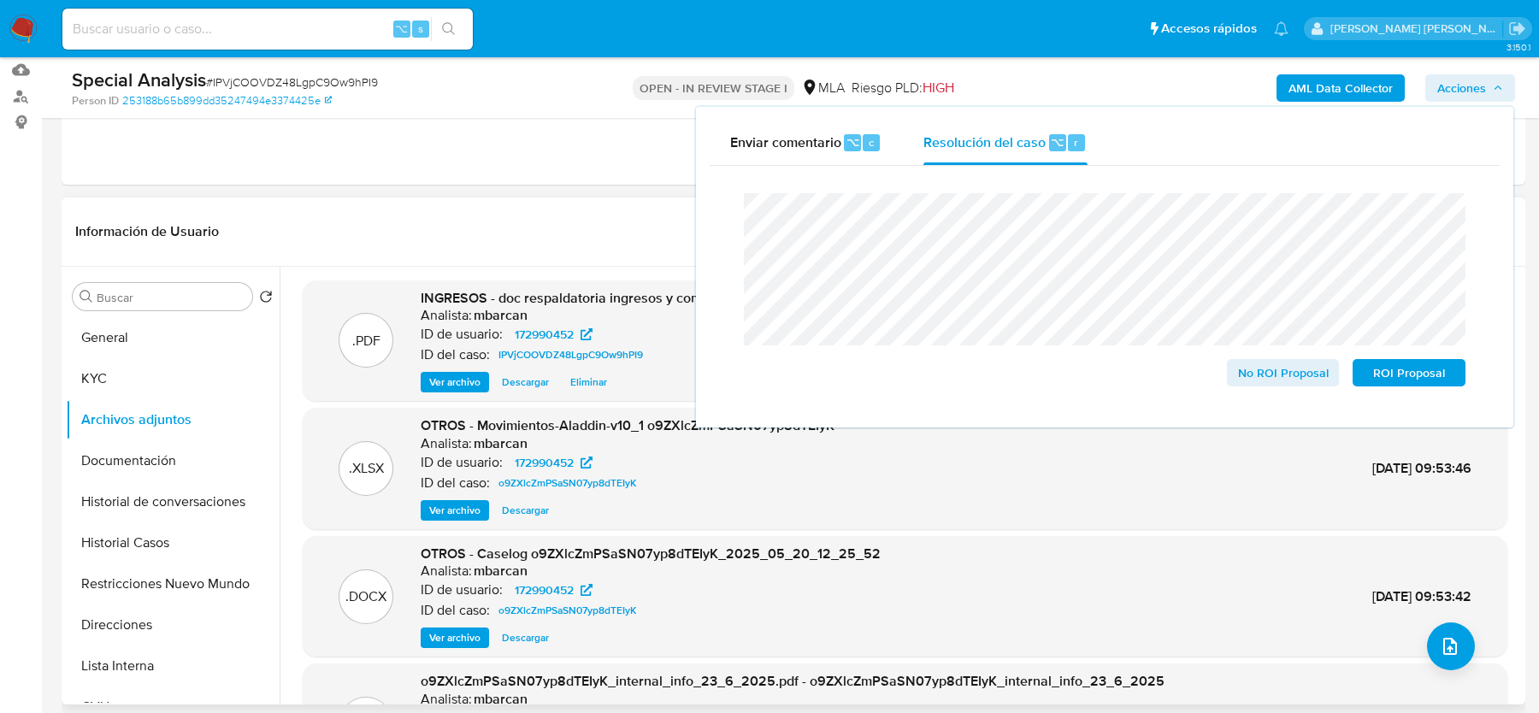
click at [531, 257] on div "Información de Usuario Ver Mirada por Persona" at bounding box center [794, 232] width 1464 height 69
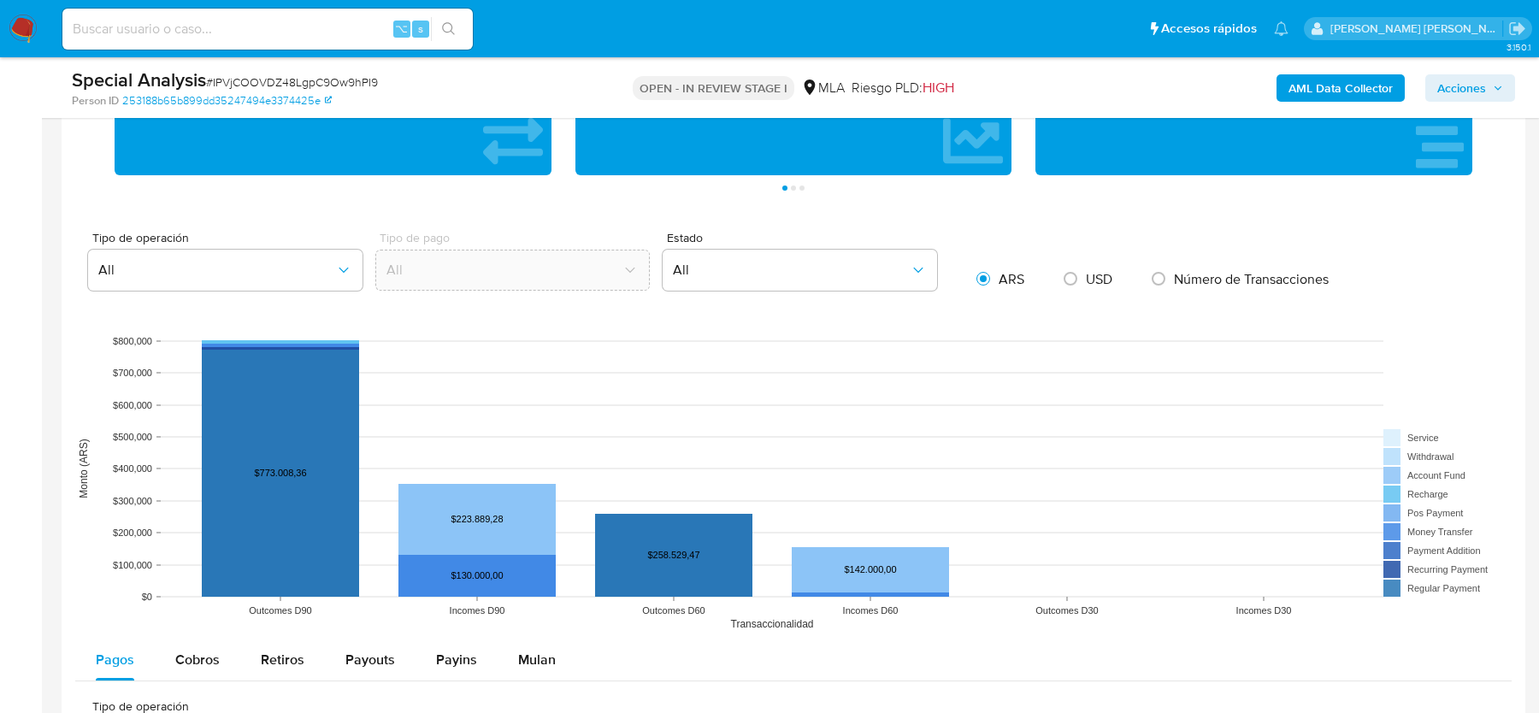
scroll to position [2617, 0]
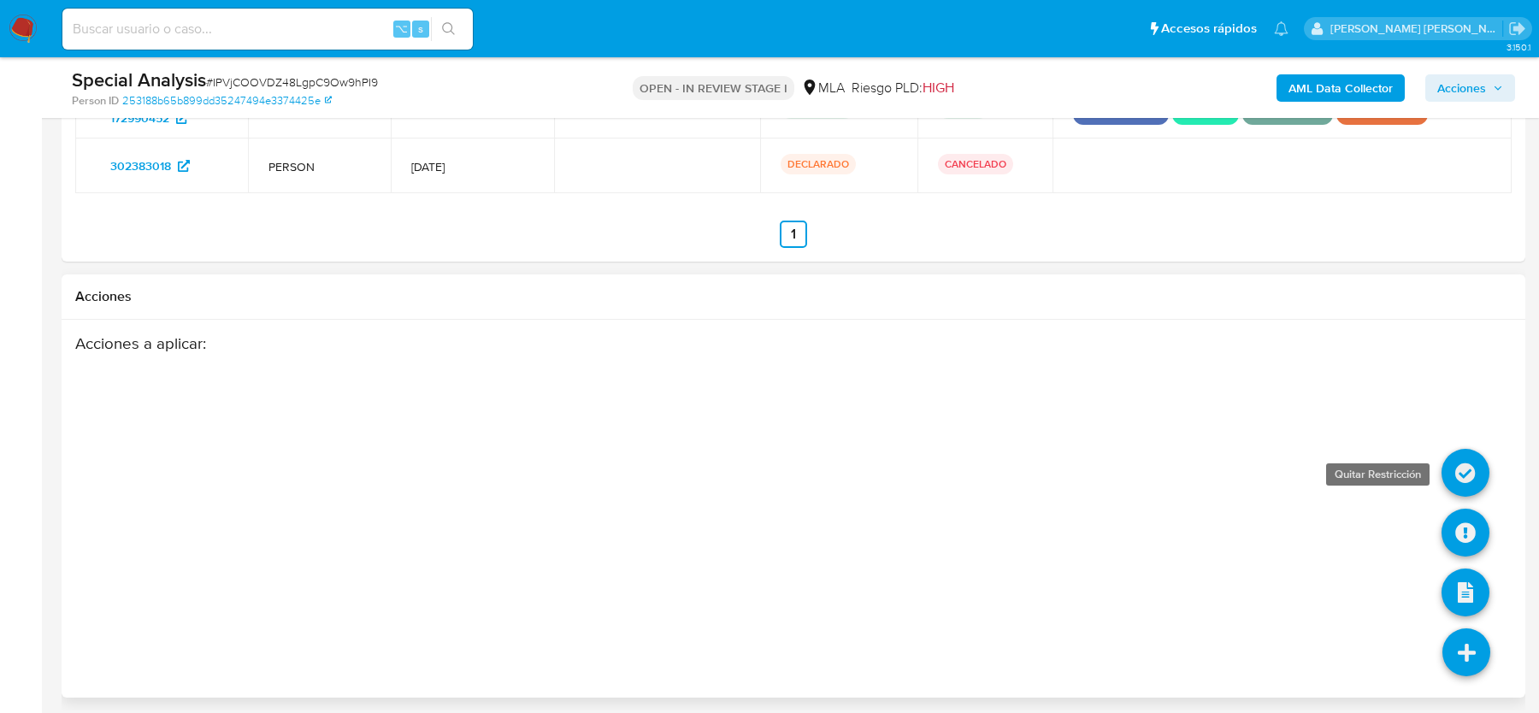
click at [1468, 465] on icon at bounding box center [1466, 473] width 48 height 48
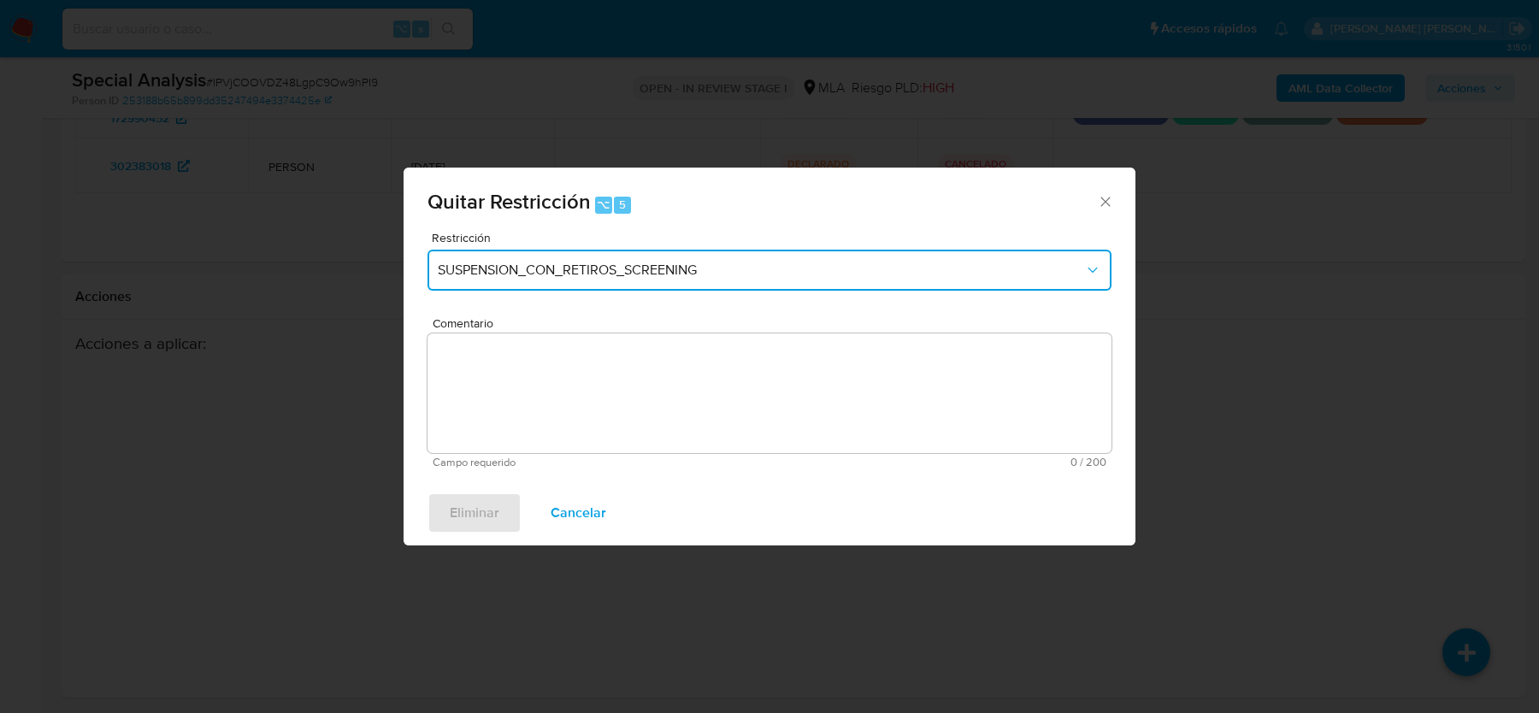
click at [495, 274] on span "SUSPENSION_CON_RETIROS_SCREENING" at bounding box center [761, 270] width 646 height 17
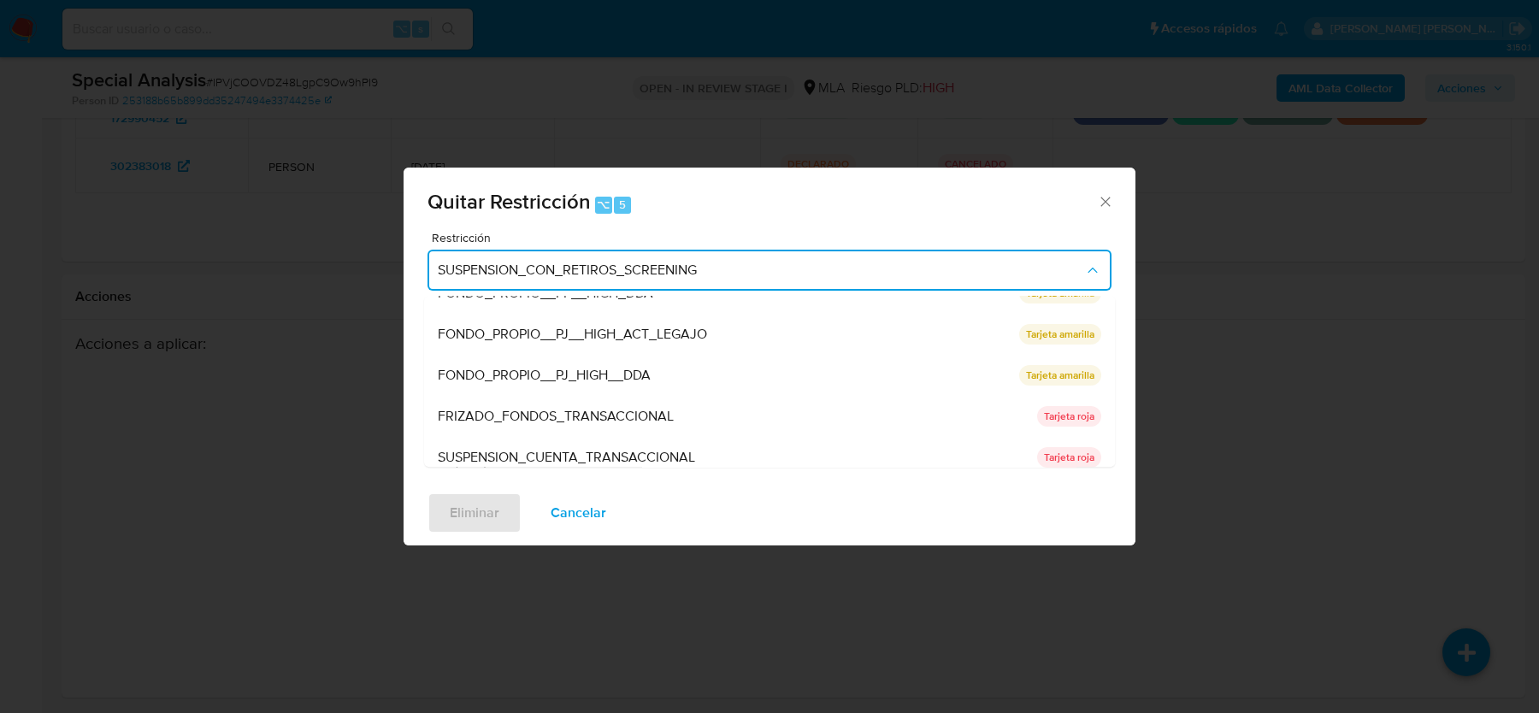
scroll to position [280, 0]
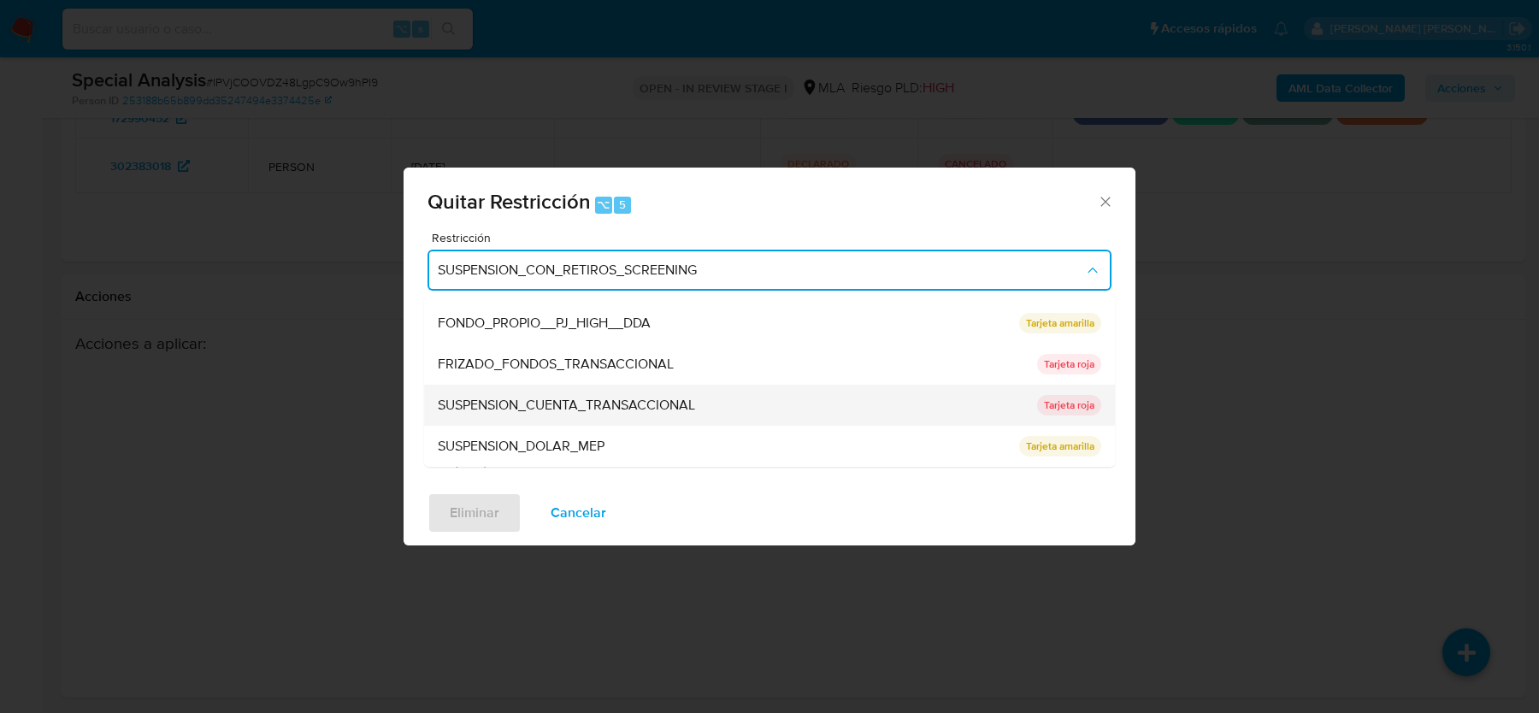
click at [501, 397] on span "SUSPENSION_CUENTA_TRANSACCIONAL" at bounding box center [566, 405] width 257 height 17
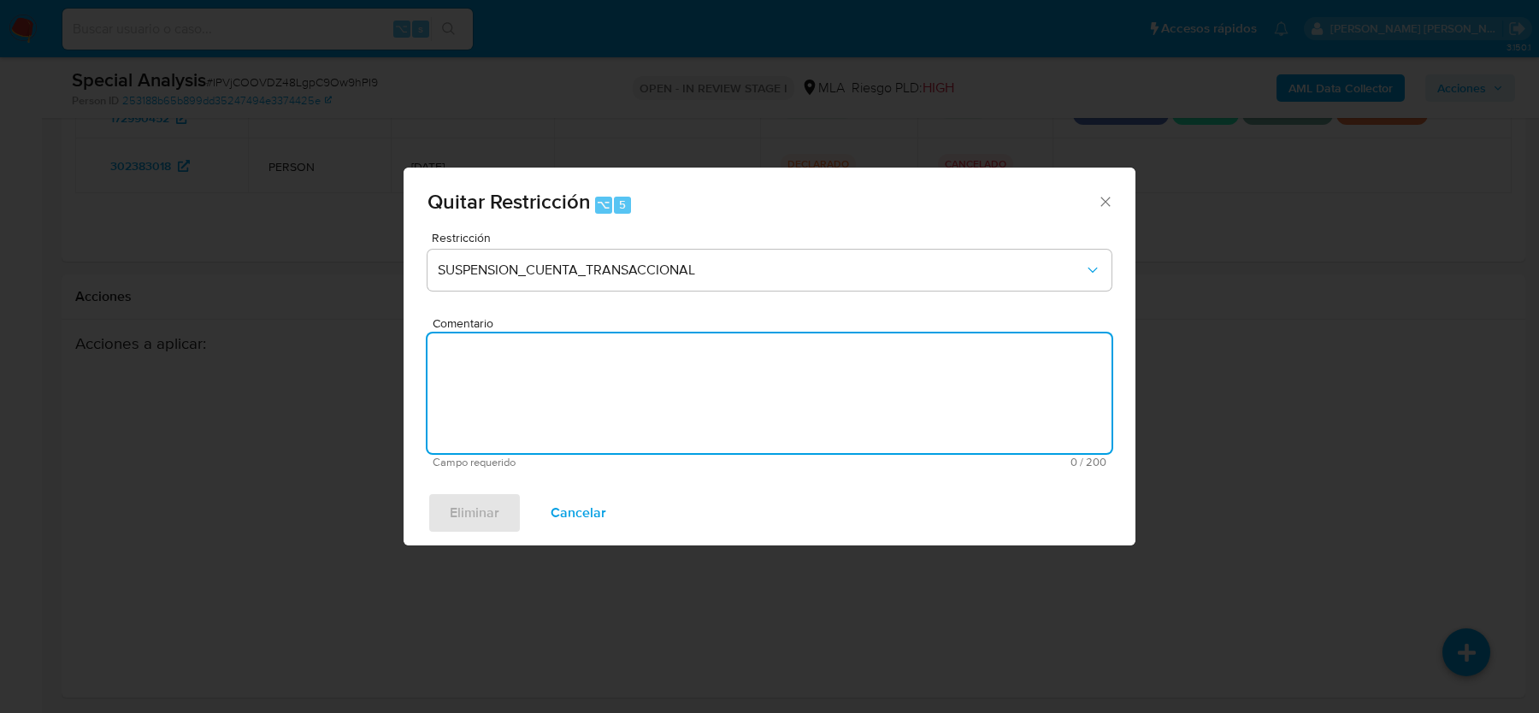
click at [501, 395] on textarea "Comentario" at bounding box center [770, 394] width 684 height 120
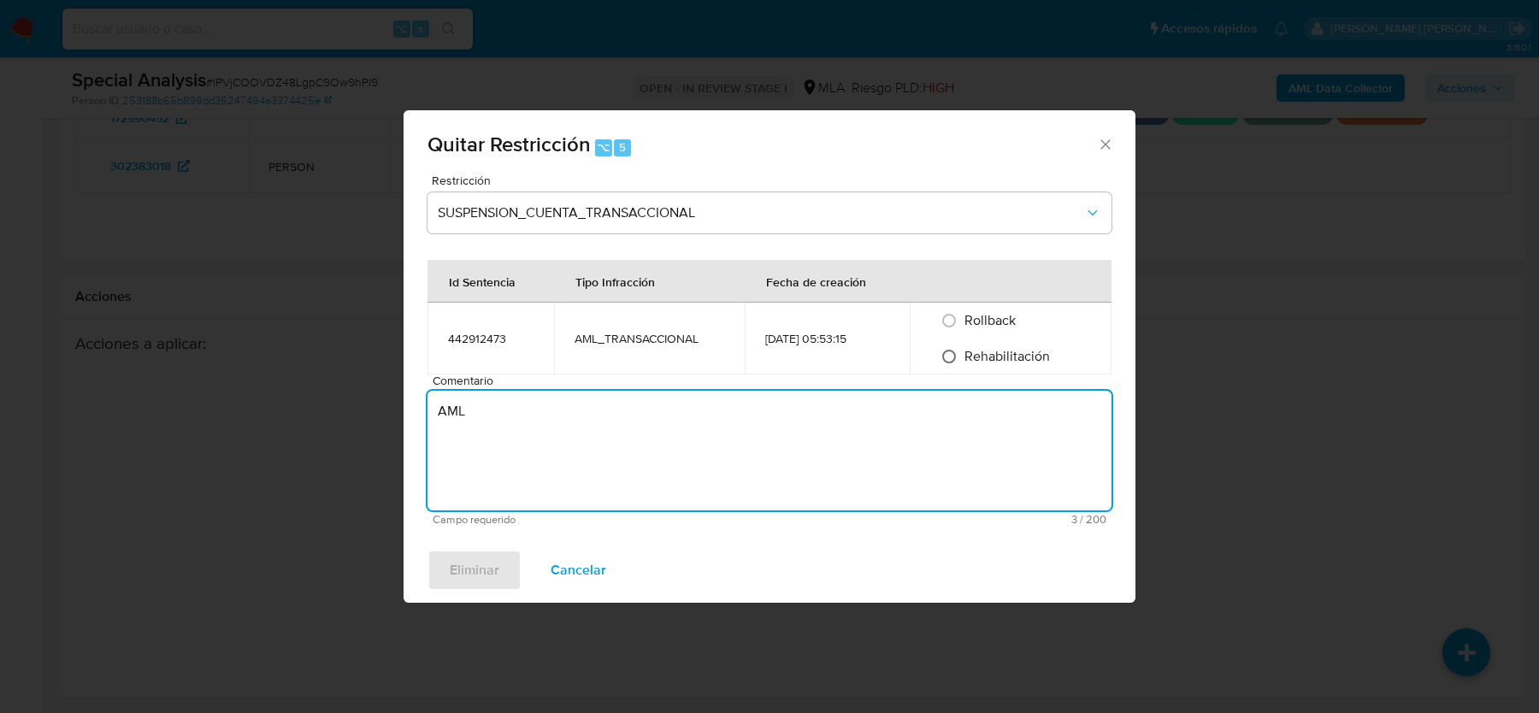
type textarea "AML"
click at [963, 355] on input "Rehabilitación" at bounding box center [949, 356] width 27 height 27
radio input "true"
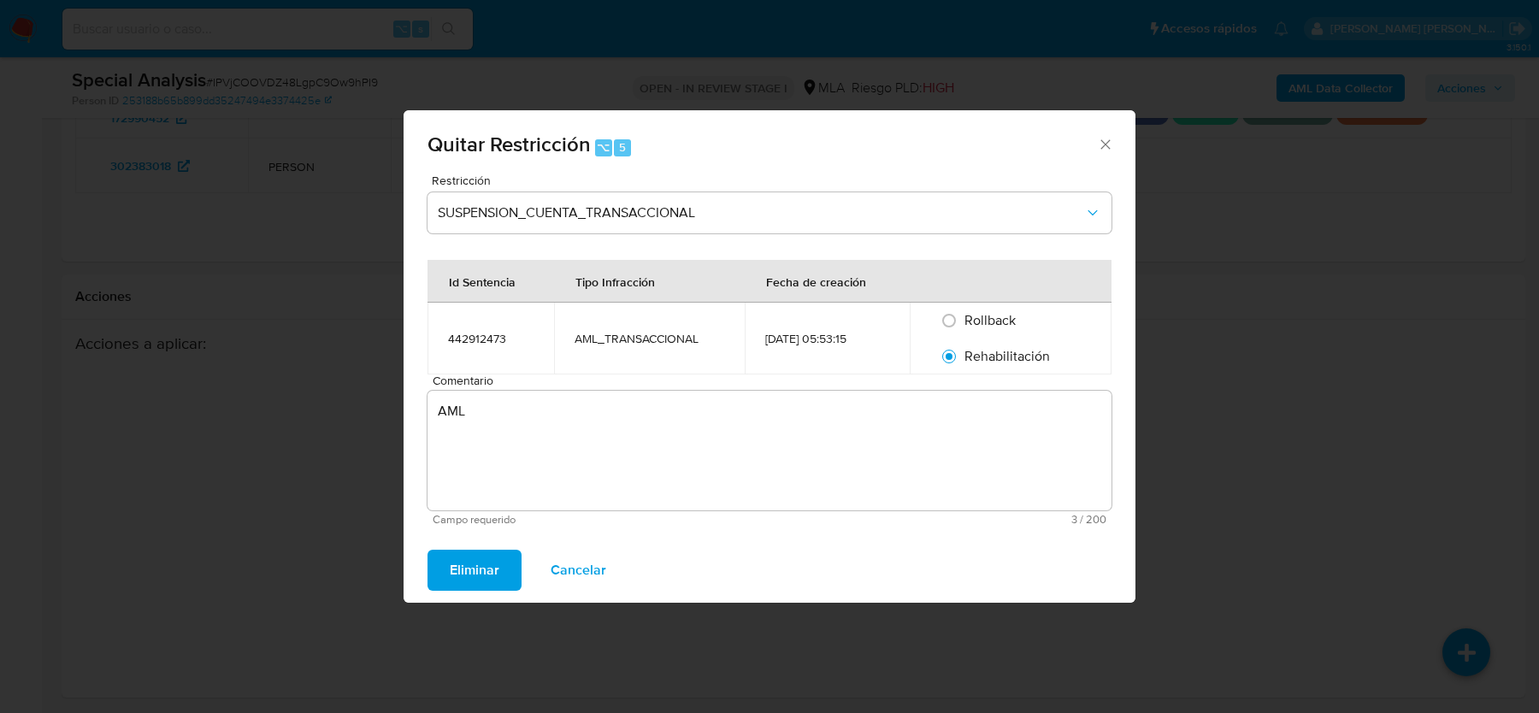
click at [482, 552] on span "Eliminar" at bounding box center [475, 571] width 50 height 38
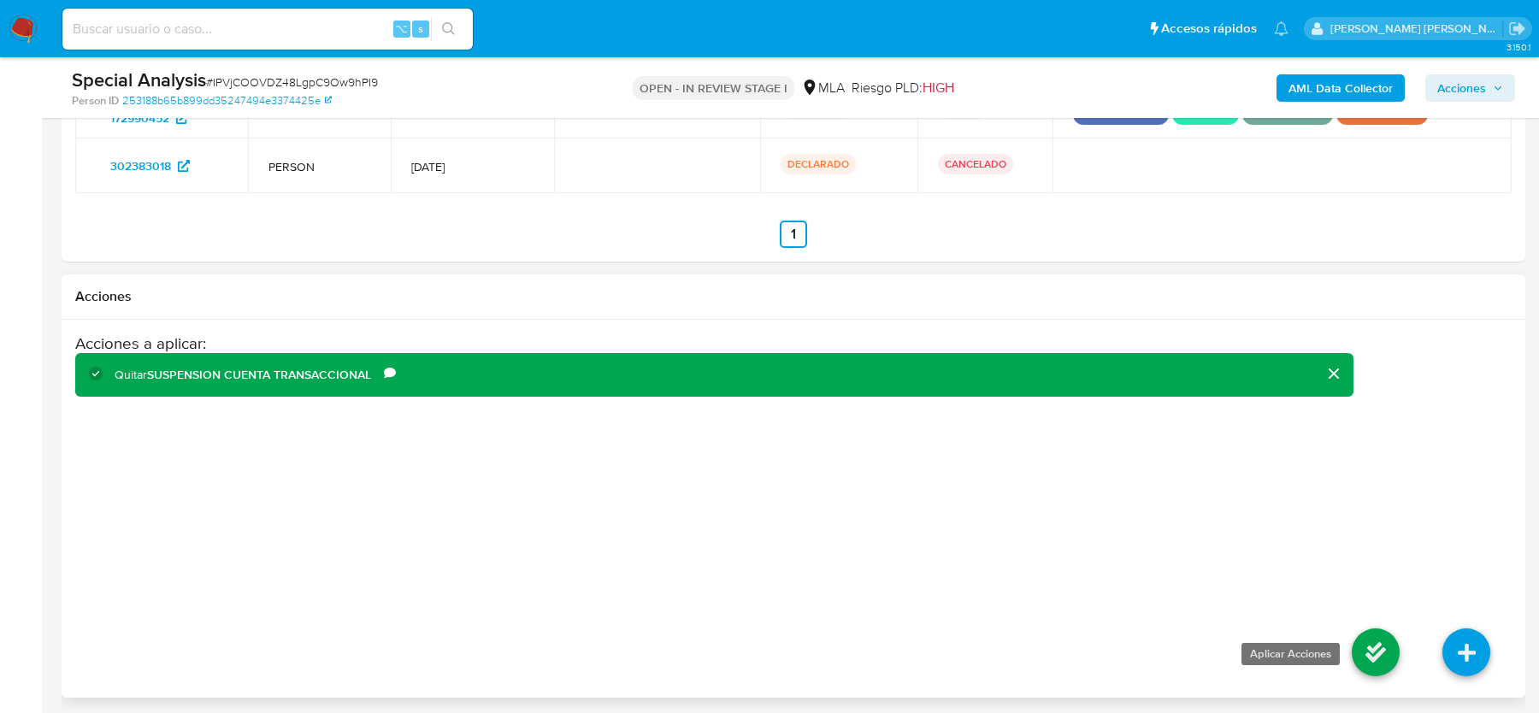
click at [1363, 635] on icon at bounding box center [1376, 653] width 48 height 48
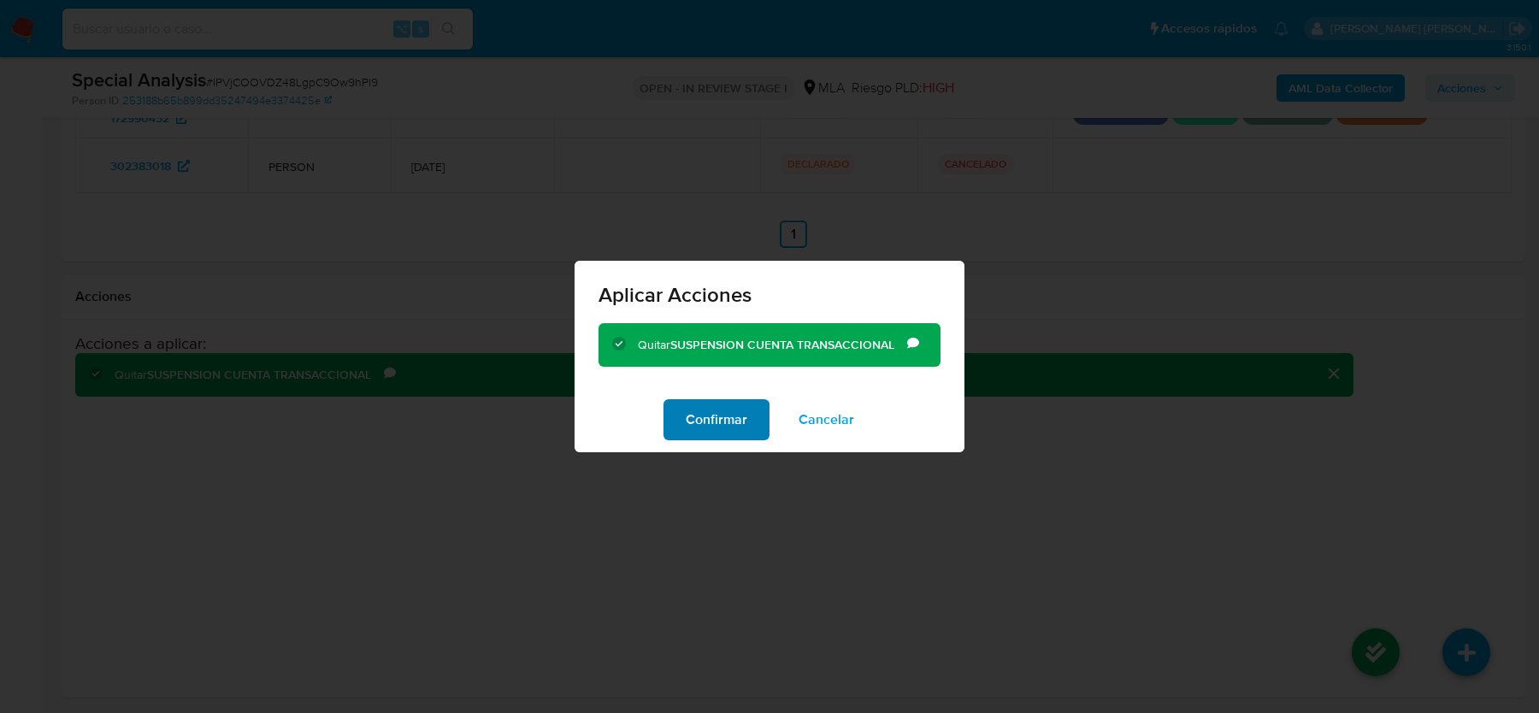
click at [718, 409] on span "Confirmar" at bounding box center [717, 420] width 62 height 38
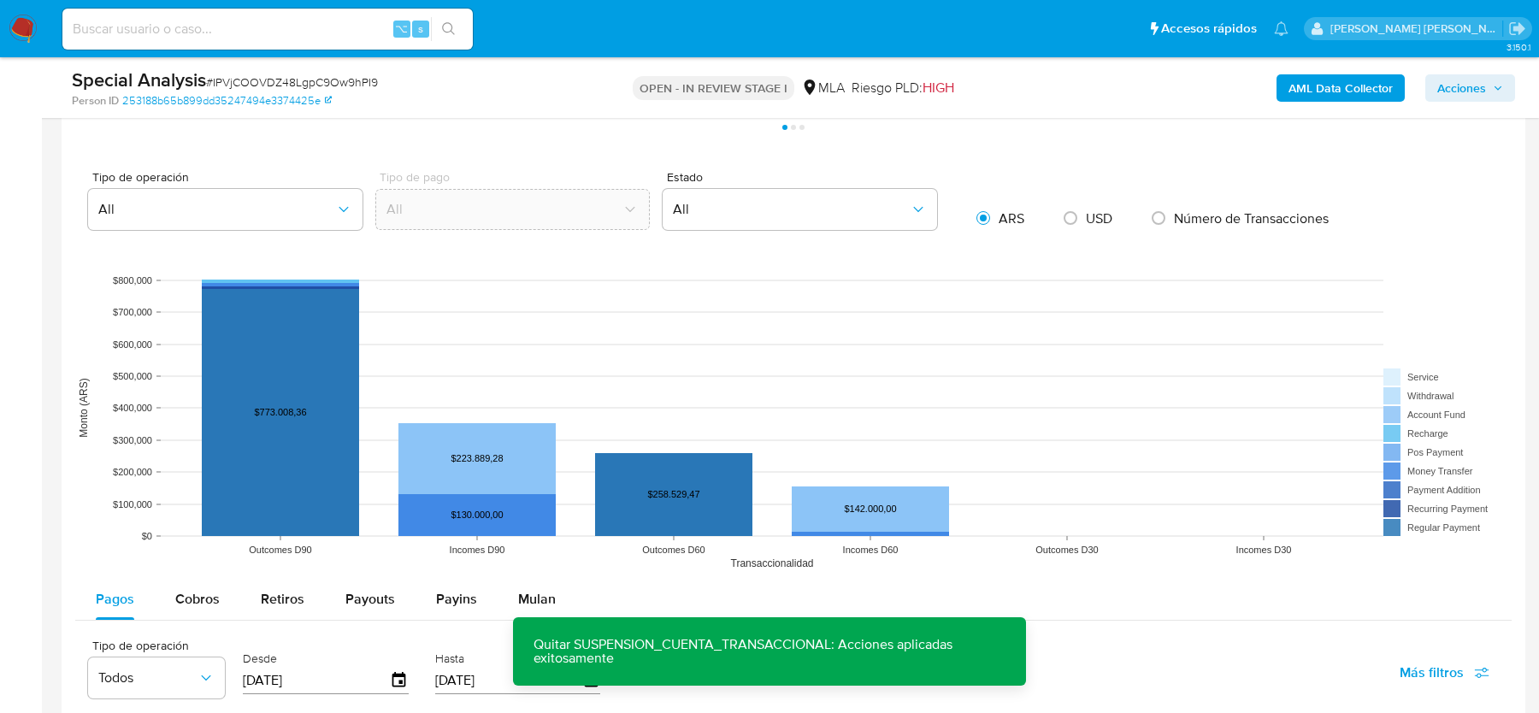
scroll to position [1049, 0]
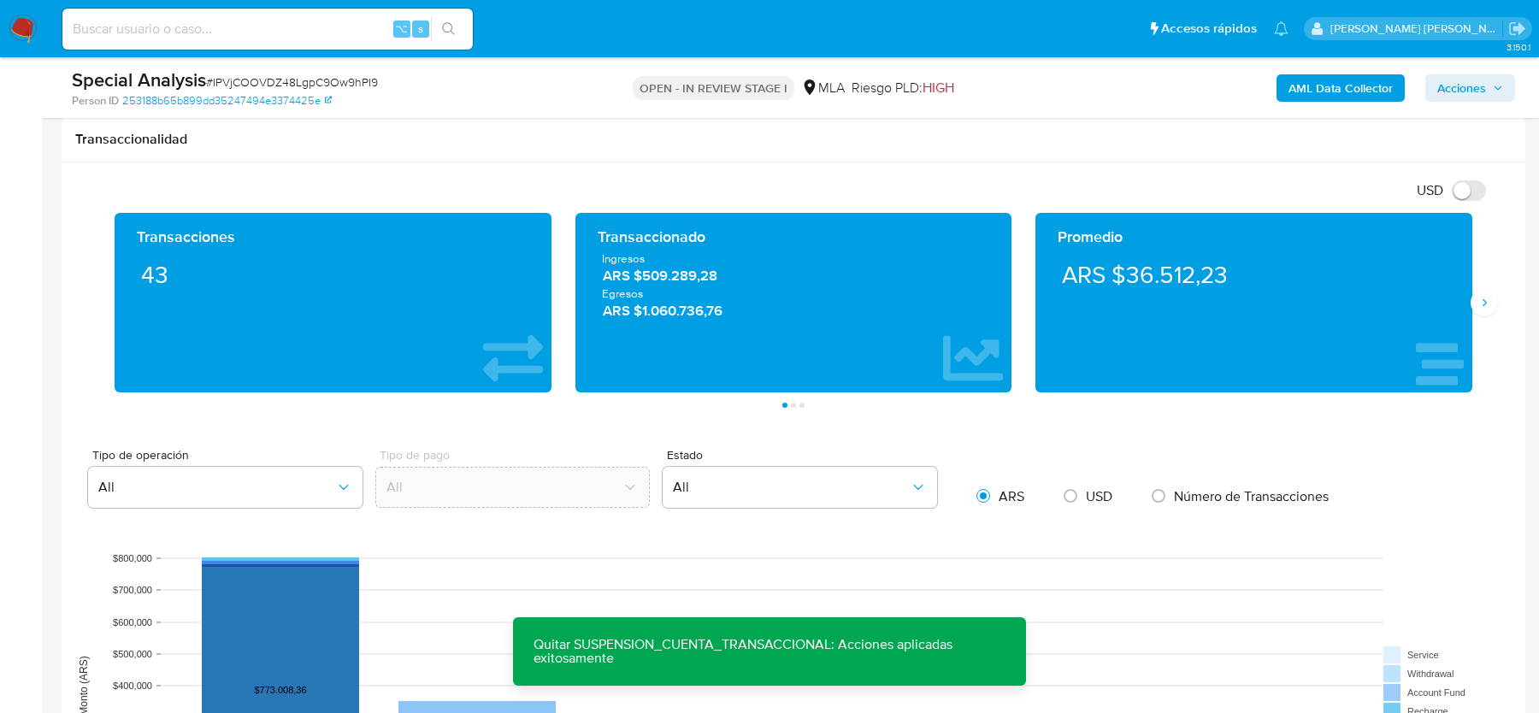
click at [1458, 85] on span "Acciones" at bounding box center [1462, 87] width 49 height 27
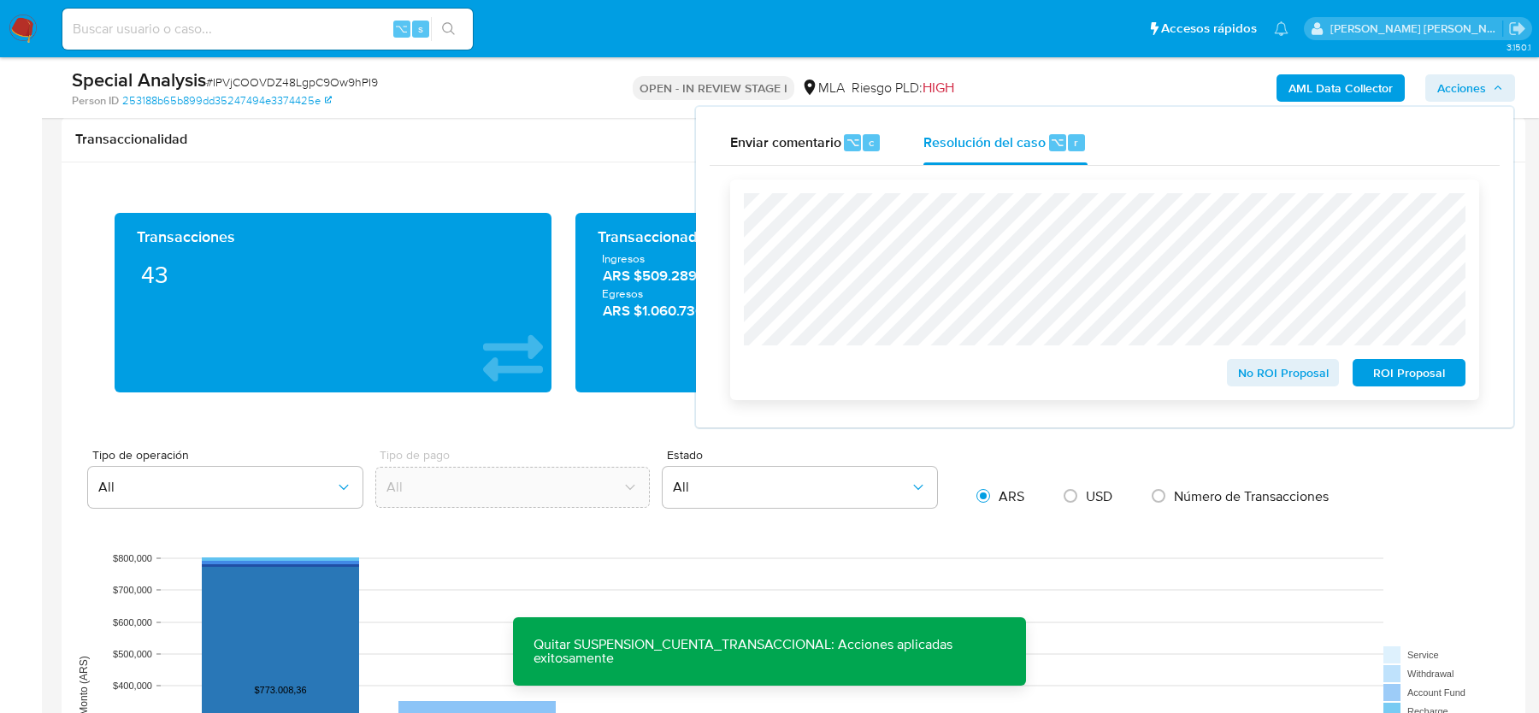
click at [1250, 375] on span "No ROI Proposal" at bounding box center [1283, 373] width 89 height 24
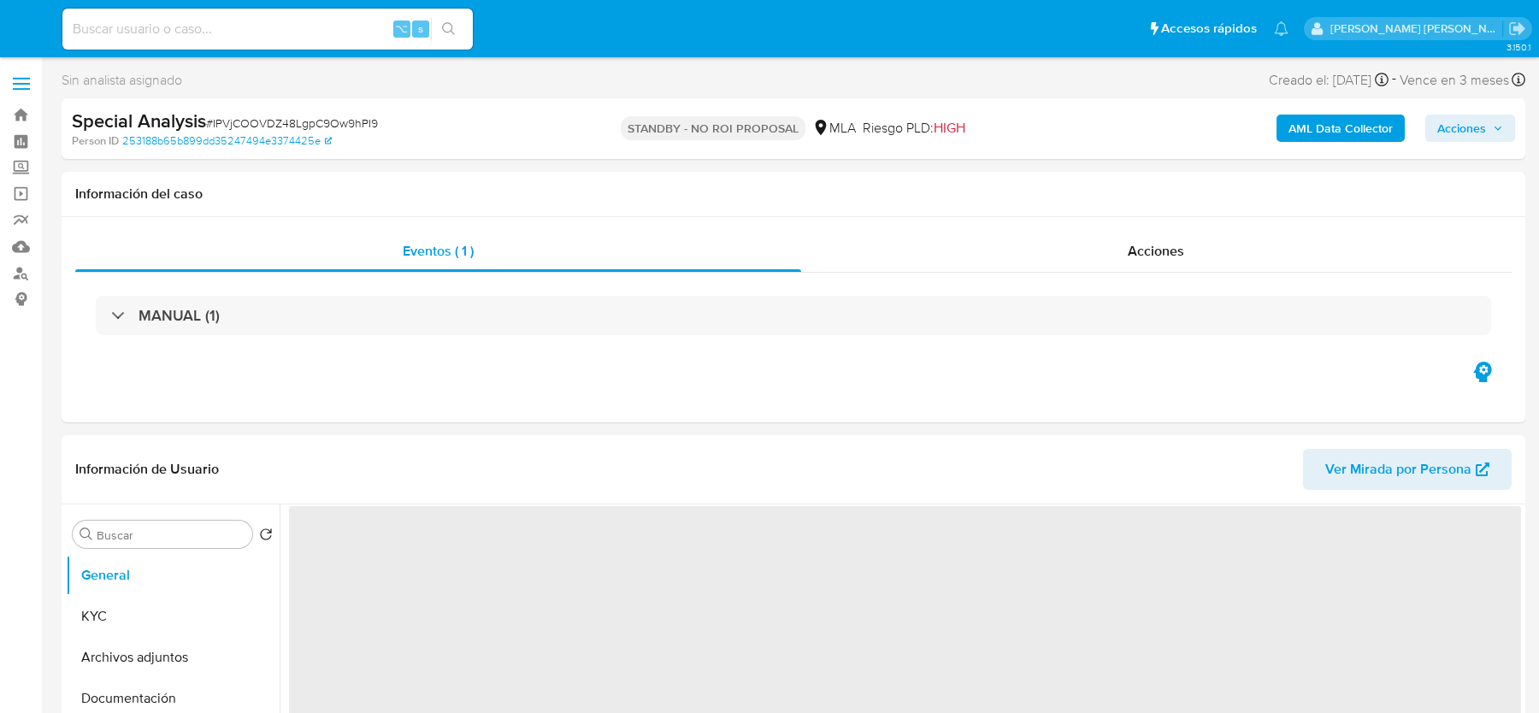
select select "10"
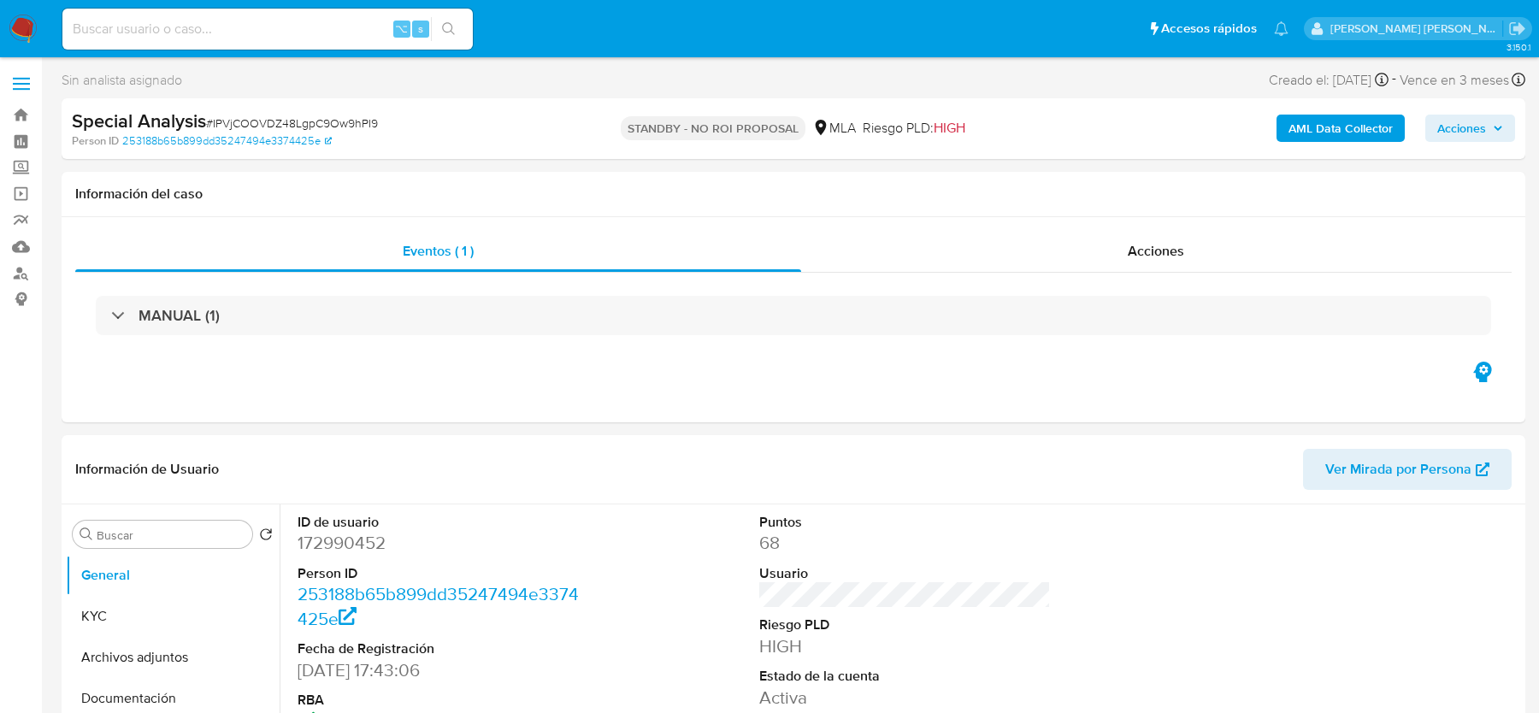
click at [18, 30] on img at bounding box center [23, 29] width 29 height 29
